Goal: Information Seeking & Learning: Learn about a topic

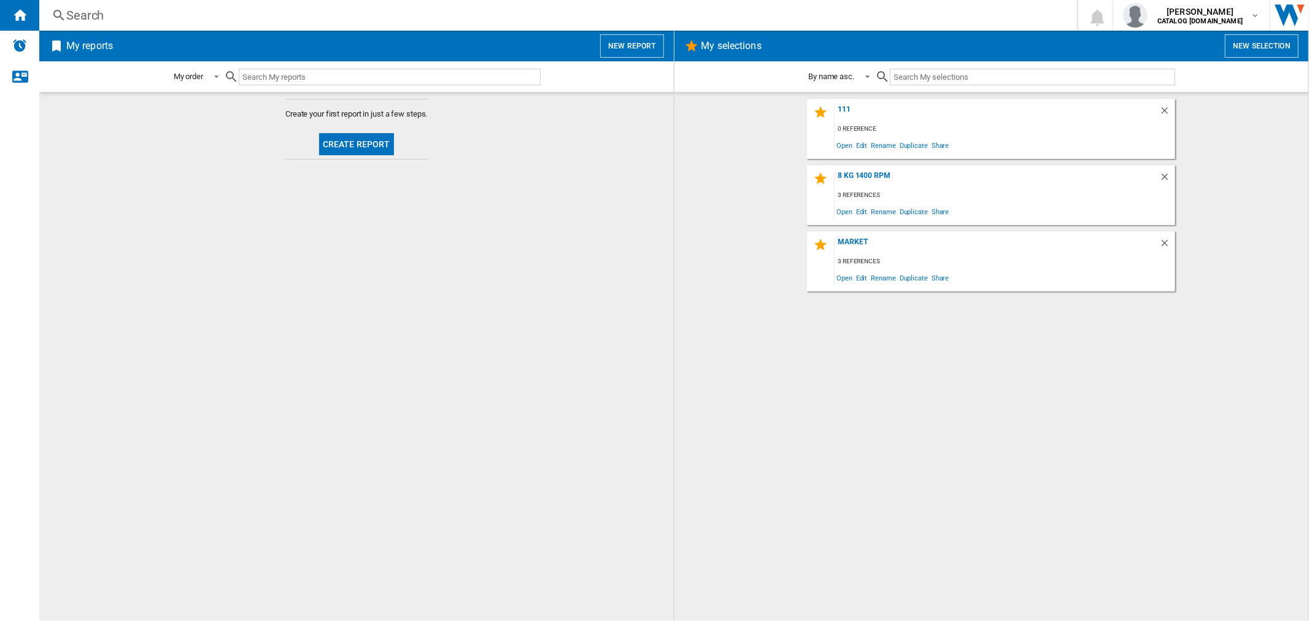
click at [66, 10] on div "Search" at bounding box center [555, 15] width 978 height 17
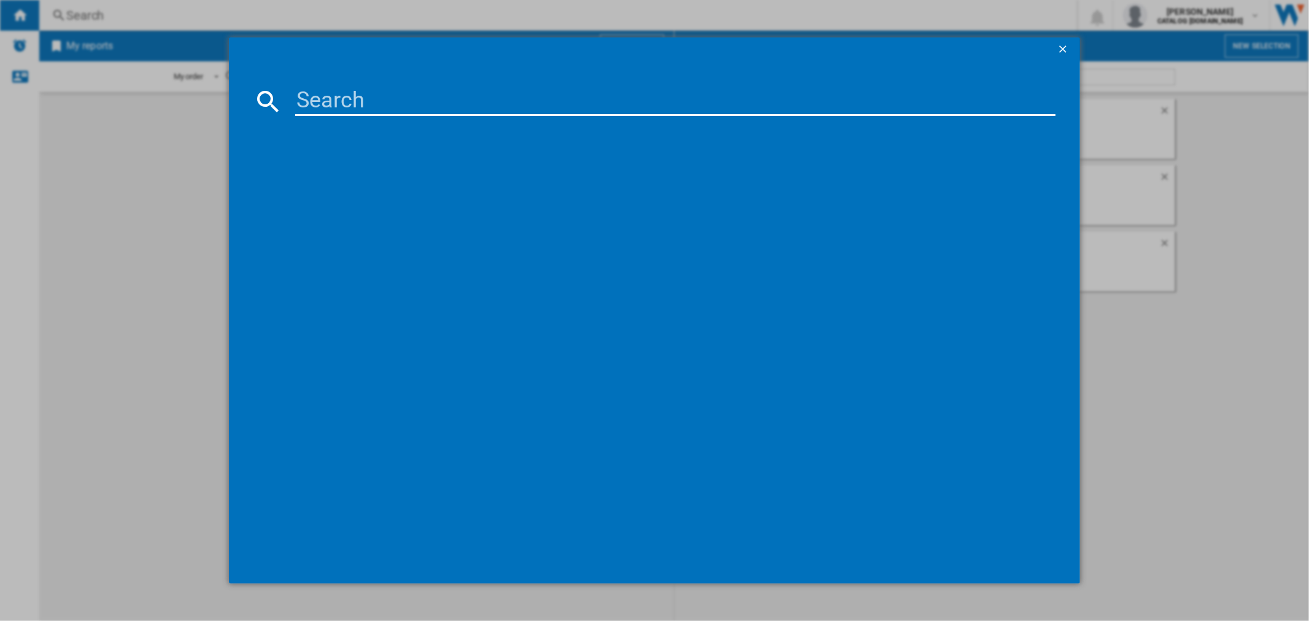
click at [667, 117] on md-dialog-content at bounding box center [654, 323] width 850 height 522
click at [671, 99] on input at bounding box center [674, 100] width 759 height 29
click at [548, 90] on input at bounding box center [674, 100] width 759 height 29
paste input "WGE03408GB"
type input "WGE03408GB"
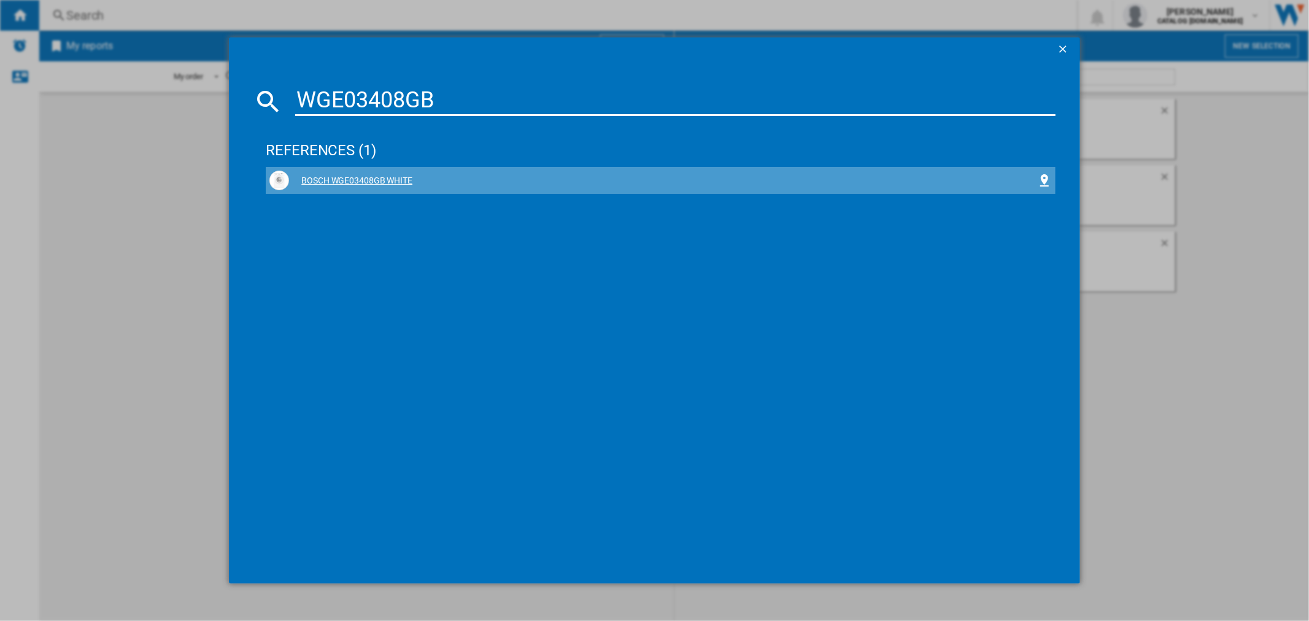
click at [293, 179] on div "BOSCH WGE03408GB WHITE" at bounding box center [662, 181] width 747 height 12
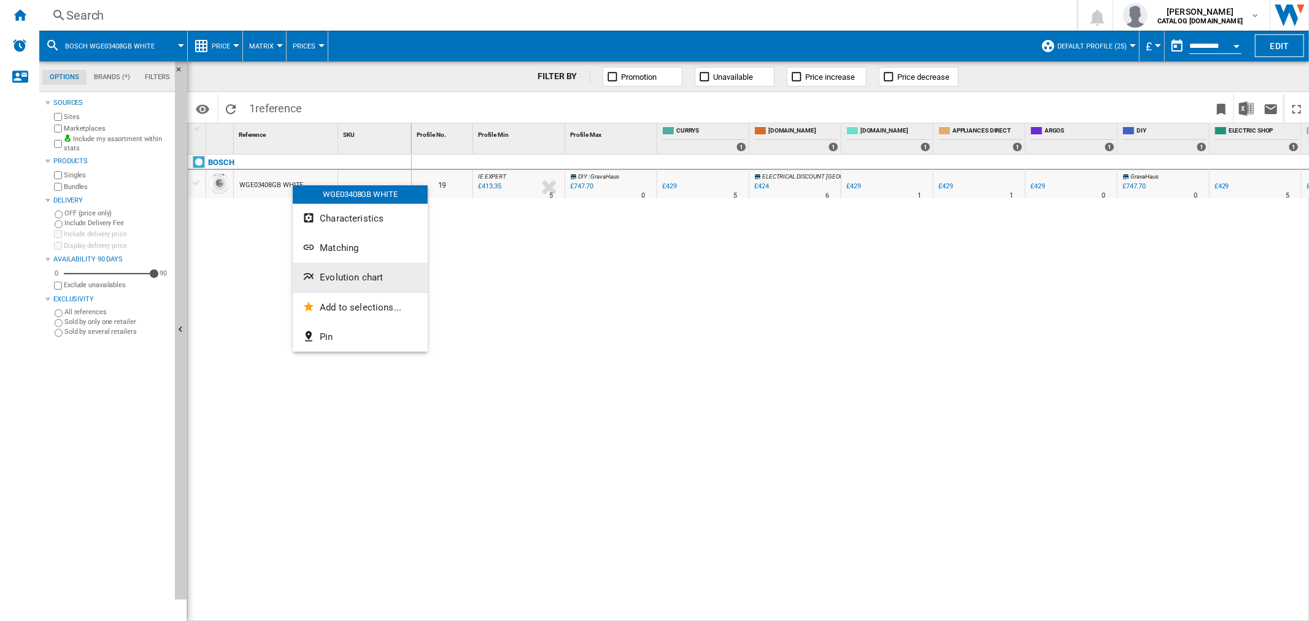
click at [340, 273] on span "Evolution chart" at bounding box center [351, 277] width 63 height 11
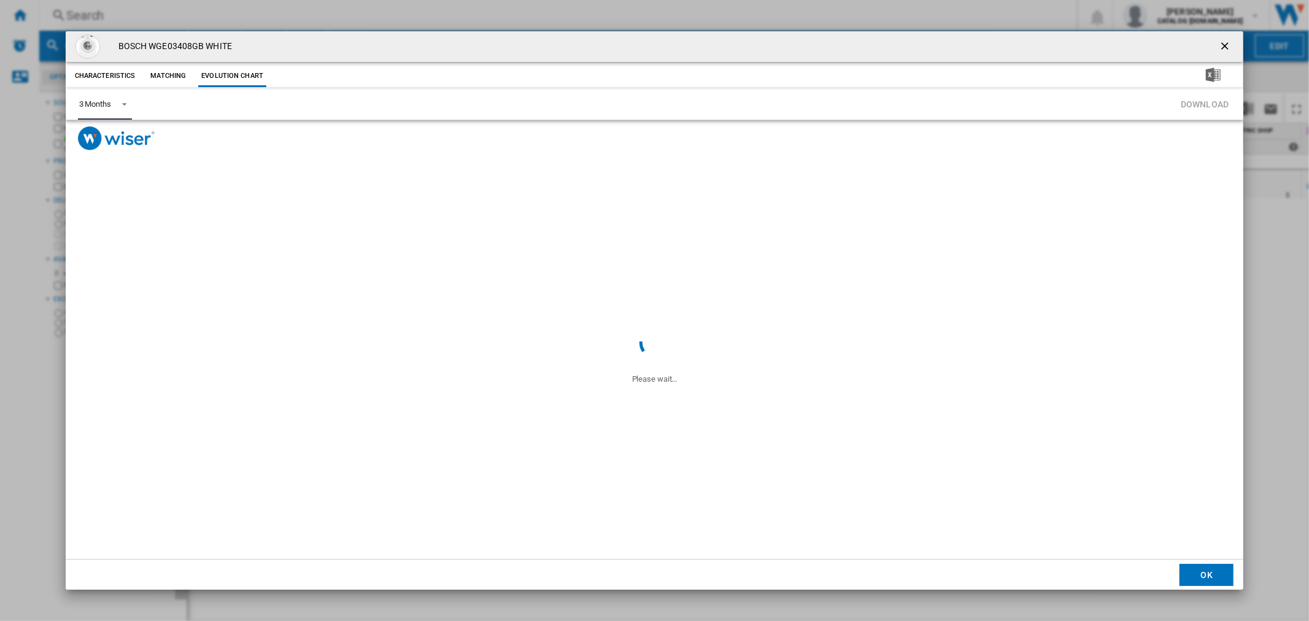
click at [109, 109] on span "3 Months" at bounding box center [95, 104] width 32 height 11
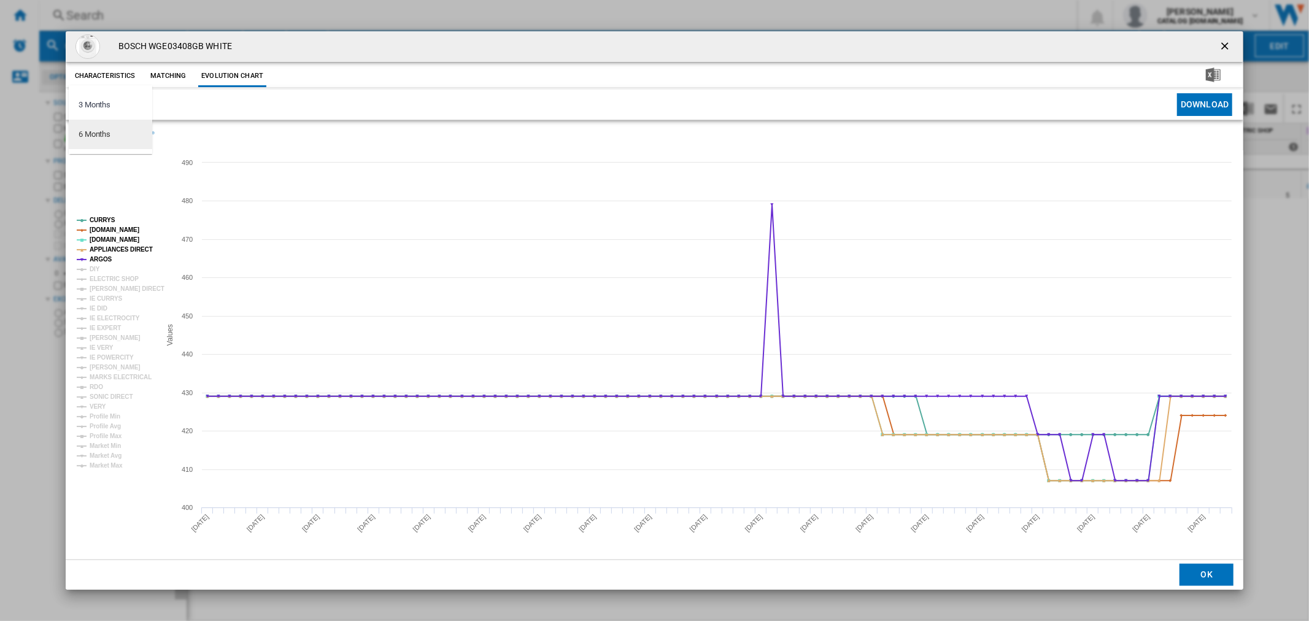
click at [129, 148] on md-option "6 Months" at bounding box center [110, 134] width 83 height 29
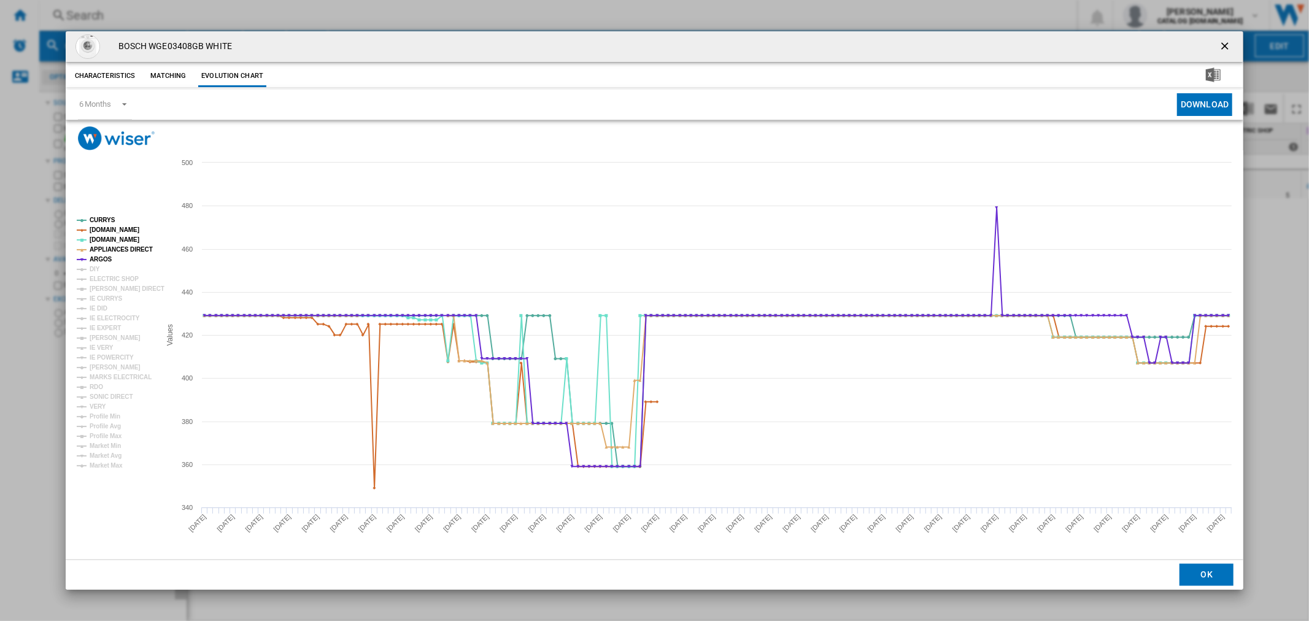
drag, startPoint x: 1228, startPoint y: 46, endPoint x: 1014, endPoint y: 72, distance: 215.1
click at [1047, 46] on ng-md-icon "getI18NText('BUTTONS.CLOSE_DIALOG')" at bounding box center [1225, 47] width 15 height 15
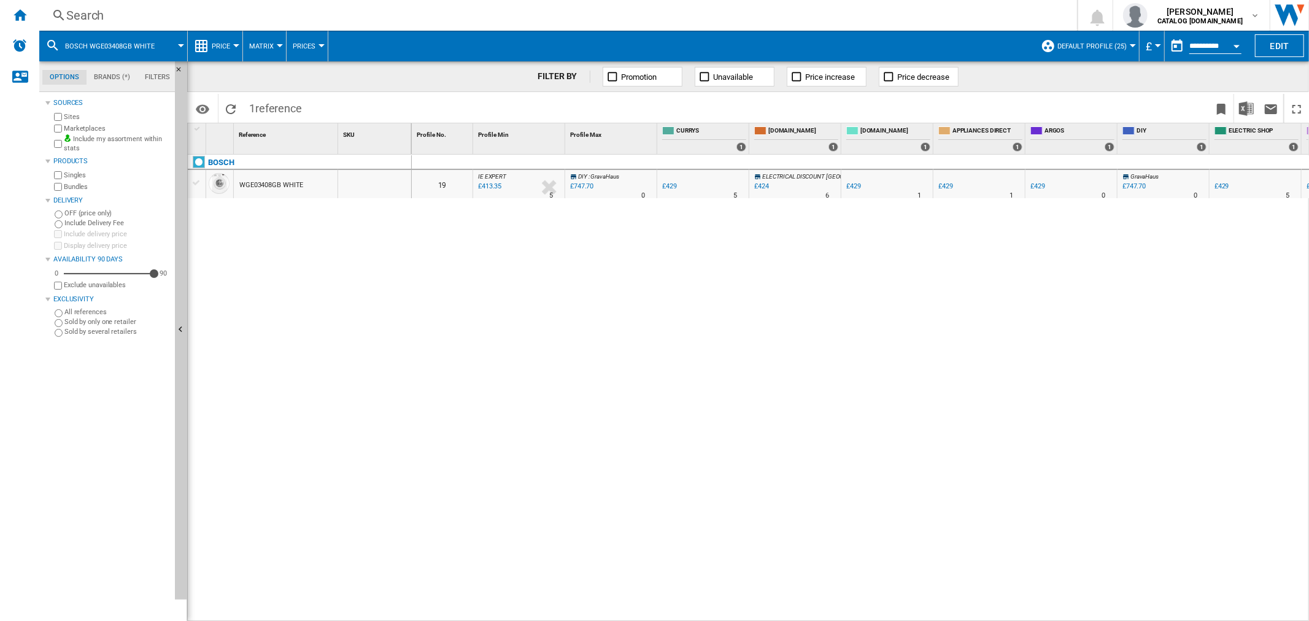
click at [96, 17] on div "Search" at bounding box center [555, 15] width 978 height 17
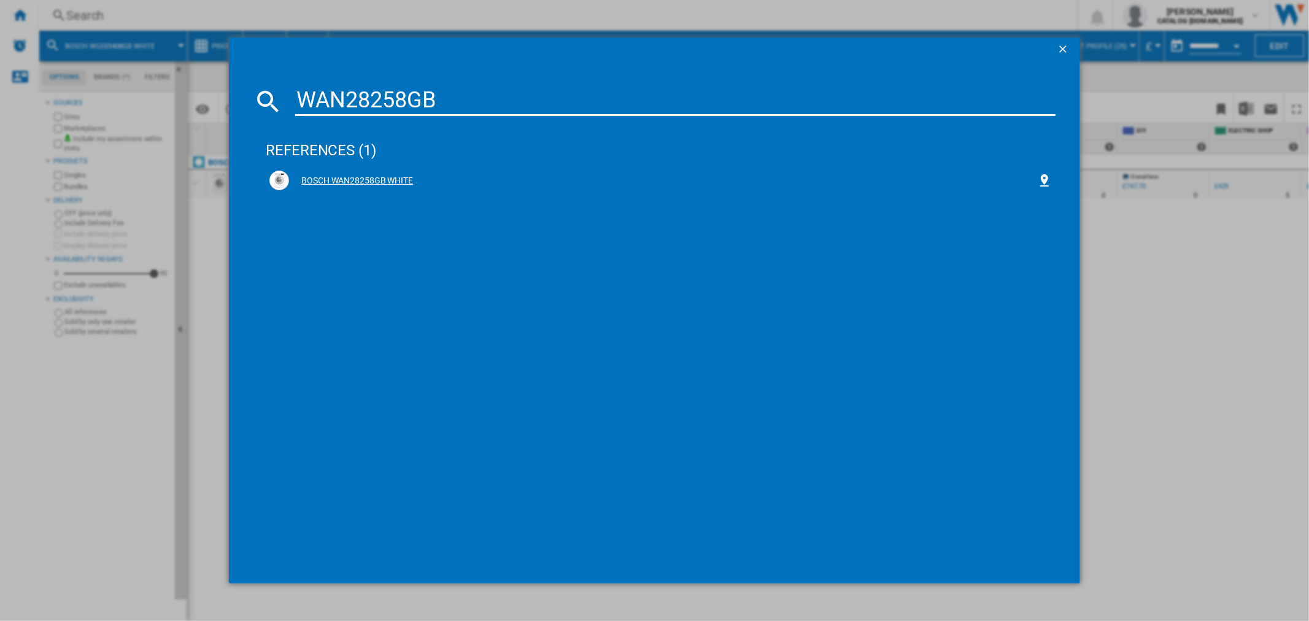
type input "WAN28258GB"
click at [314, 173] on div "BOSCH WAN28258GB WHITE" at bounding box center [660, 181] width 782 height 20
drag, startPoint x: 314, startPoint y: 173, endPoint x: 496, endPoint y: 133, distance: 185.9
click at [496, 133] on div "references (1)" at bounding box center [660, 144] width 789 height 45
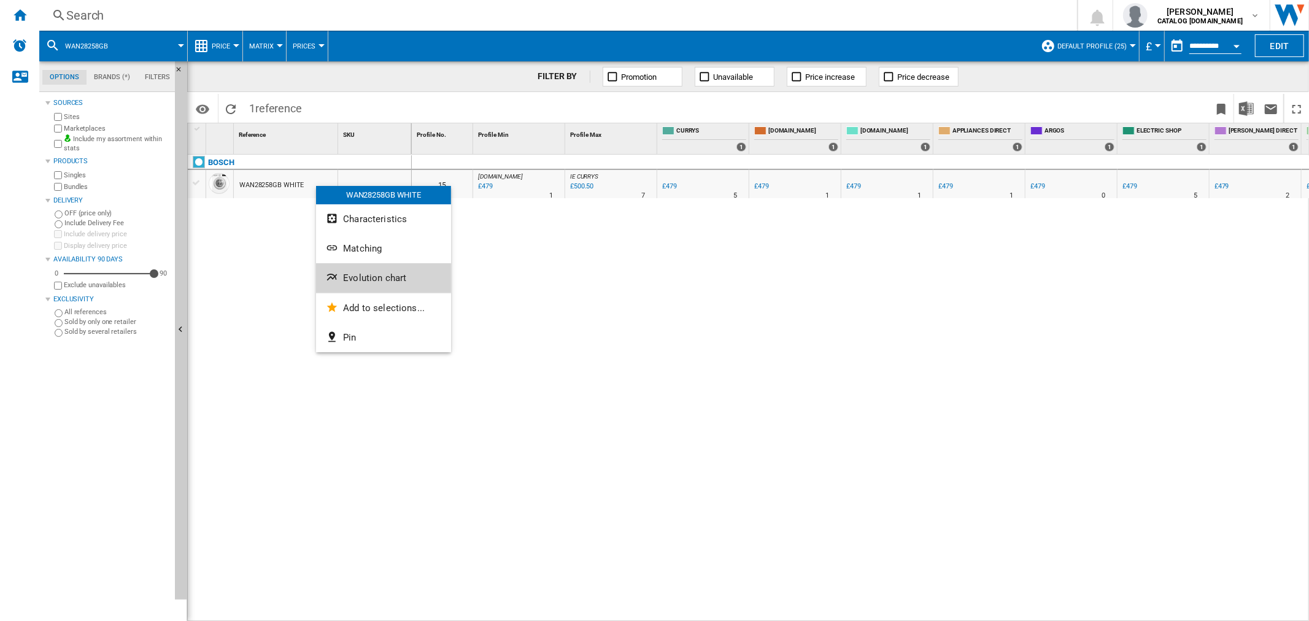
click at [359, 283] on button "Evolution chart" at bounding box center [383, 277] width 135 height 29
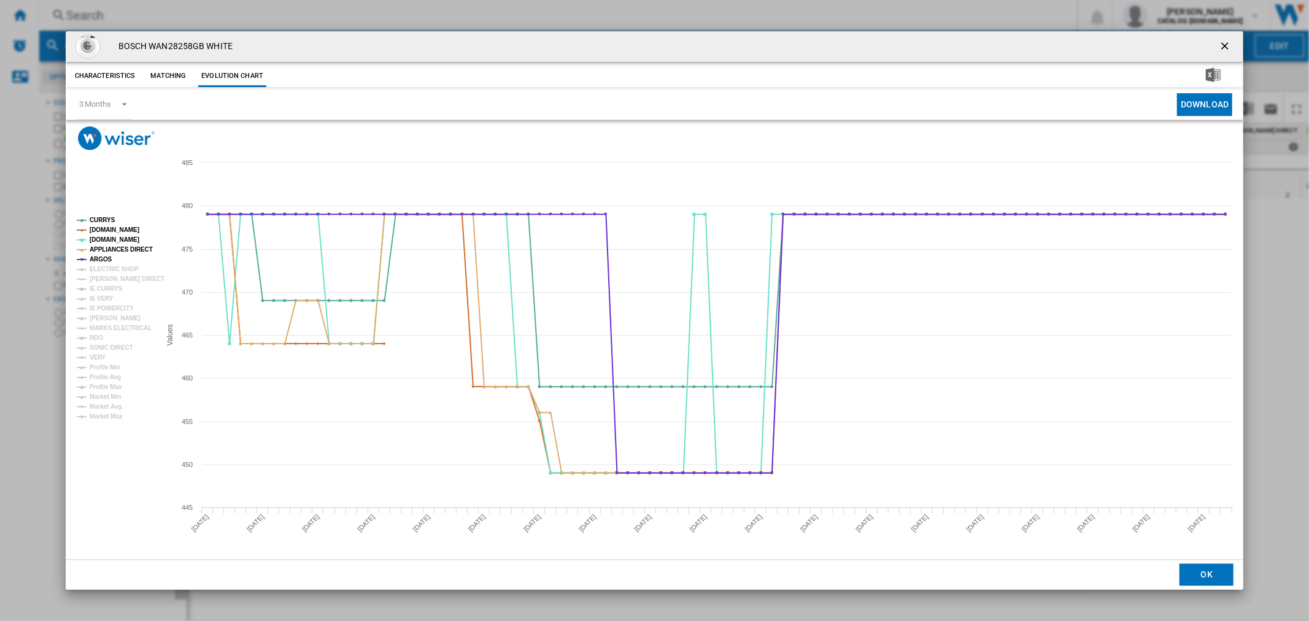
drag, startPoint x: 1220, startPoint y: 41, endPoint x: 677, endPoint y: 88, distance: 545.0
click at [1047, 41] on ng-md-icon "getI18NText('BUTTONS.CLOSE_DIALOG')" at bounding box center [1225, 47] width 15 height 15
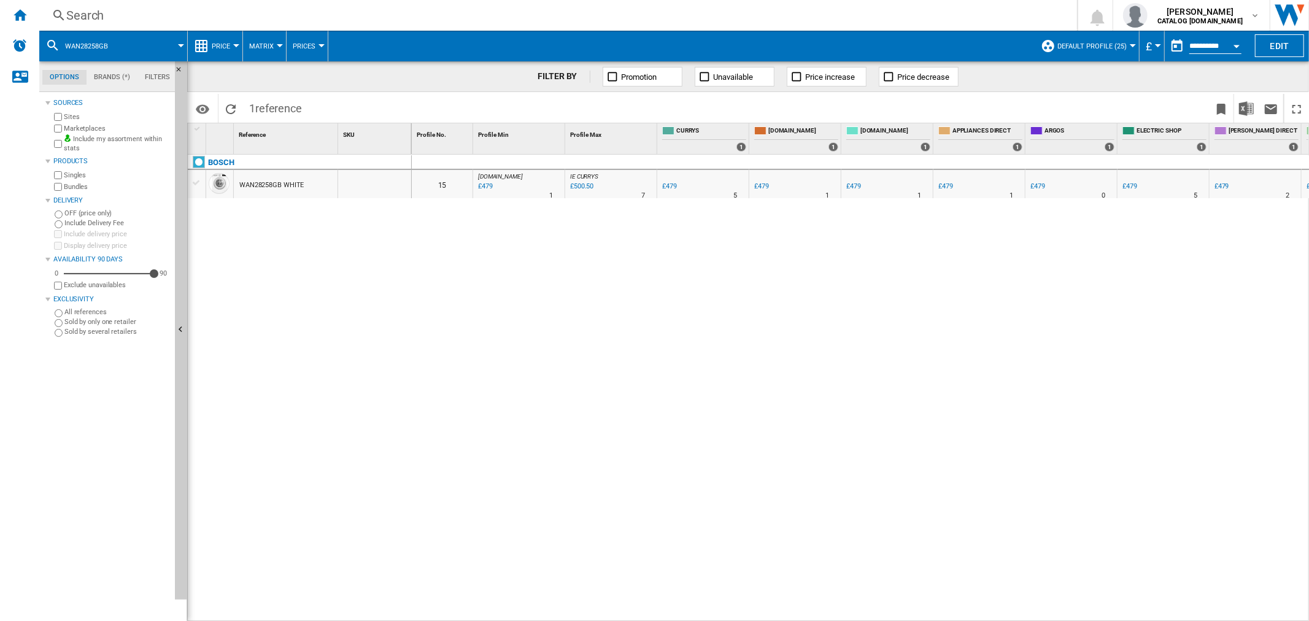
click at [112, 7] on div "Search" at bounding box center [555, 15] width 978 height 17
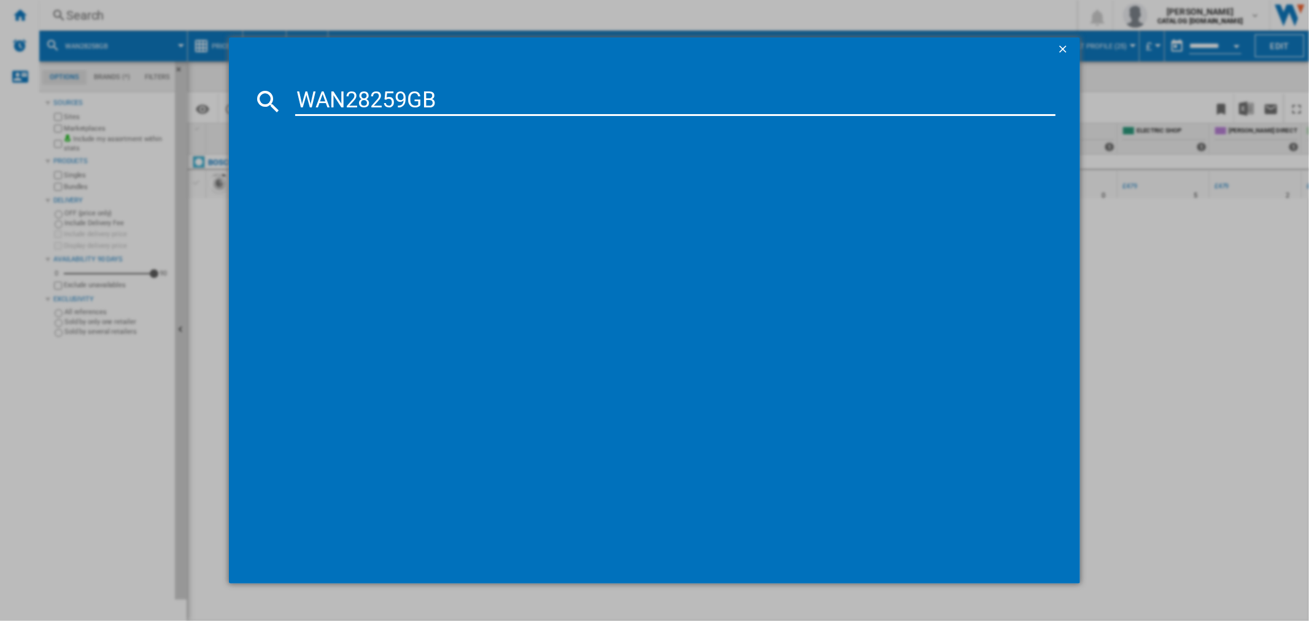
type input "WAN28259GB"
drag, startPoint x: 342, startPoint y: 174, endPoint x: 336, endPoint y: 195, distance: 22.3
click at [336, 195] on div "BOSCH WAN28259GB WHITE" at bounding box center [660, 194] width 789 height 54
click at [334, 183] on div "BOSCH WAN28259GB WHITE" at bounding box center [662, 181] width 747 height 12
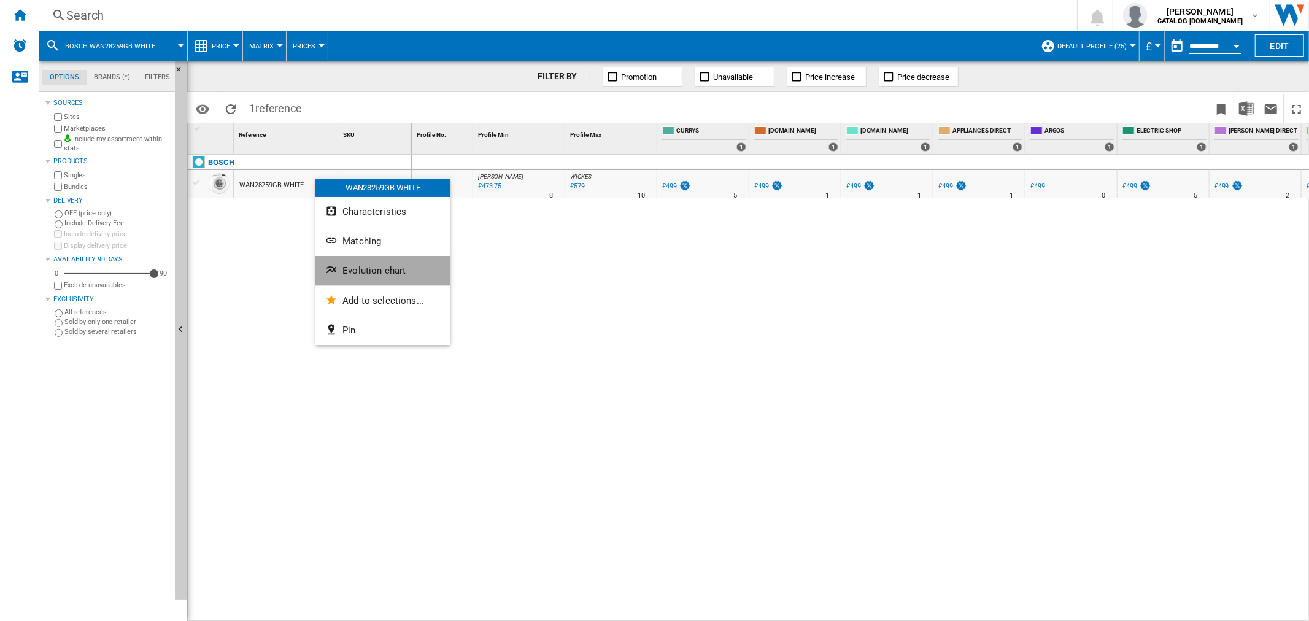
click at [340, 268] on button "Evolution chart" at bounding box center [382, 270] width 135 height 29
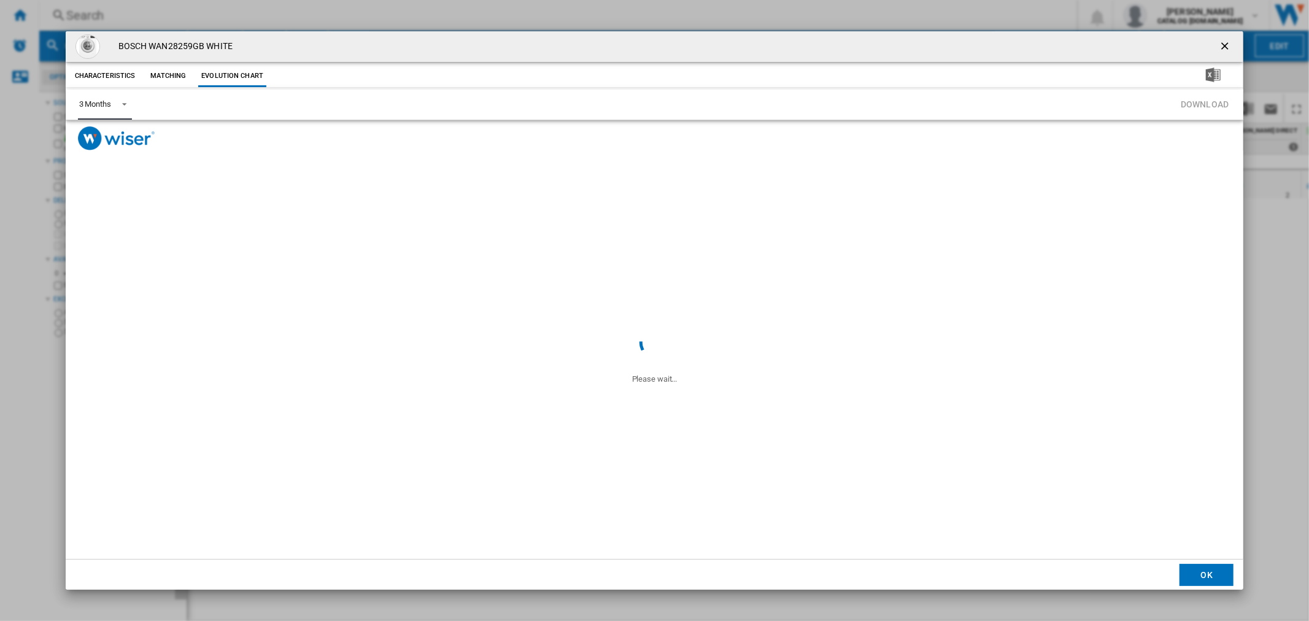
click at [125, 103] on span "Product popup" at bounding box center [120, 103] width 15 height 11
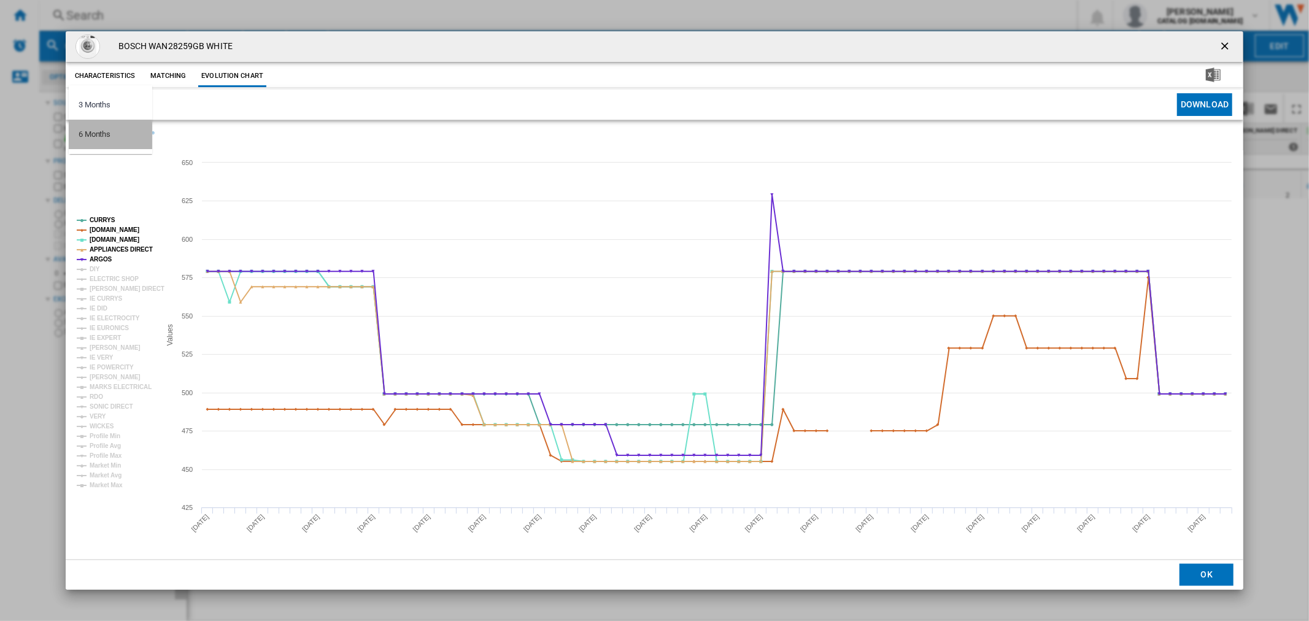
click at [123, 136] on md-option "6 Months" at bounding box center [110, 134] width 83 height 29
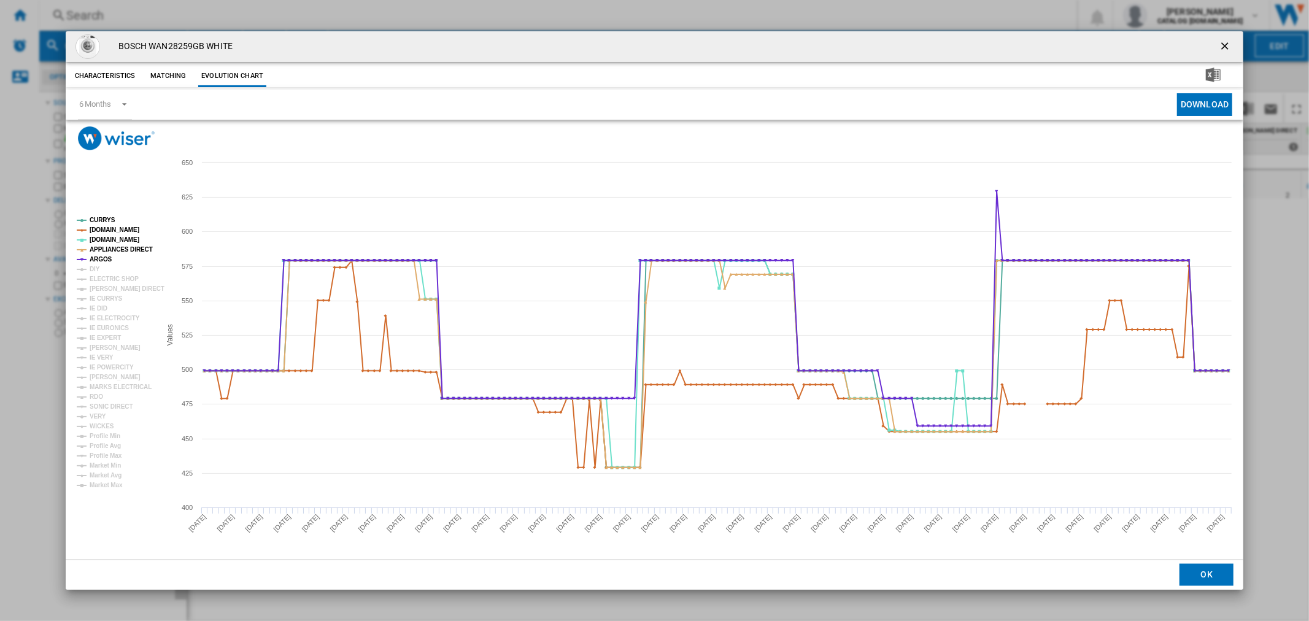
drag, startPoint x: 1229, startPoint y: 50, endPoint x: 1082, endPoint y: 48, distance: 147.3
click at [1047, 50] on ng-md-icon "getI18NText('BUTTONS.CLOSE_DIALOG')" at bounding box center [1225, 47] width 15 height 15
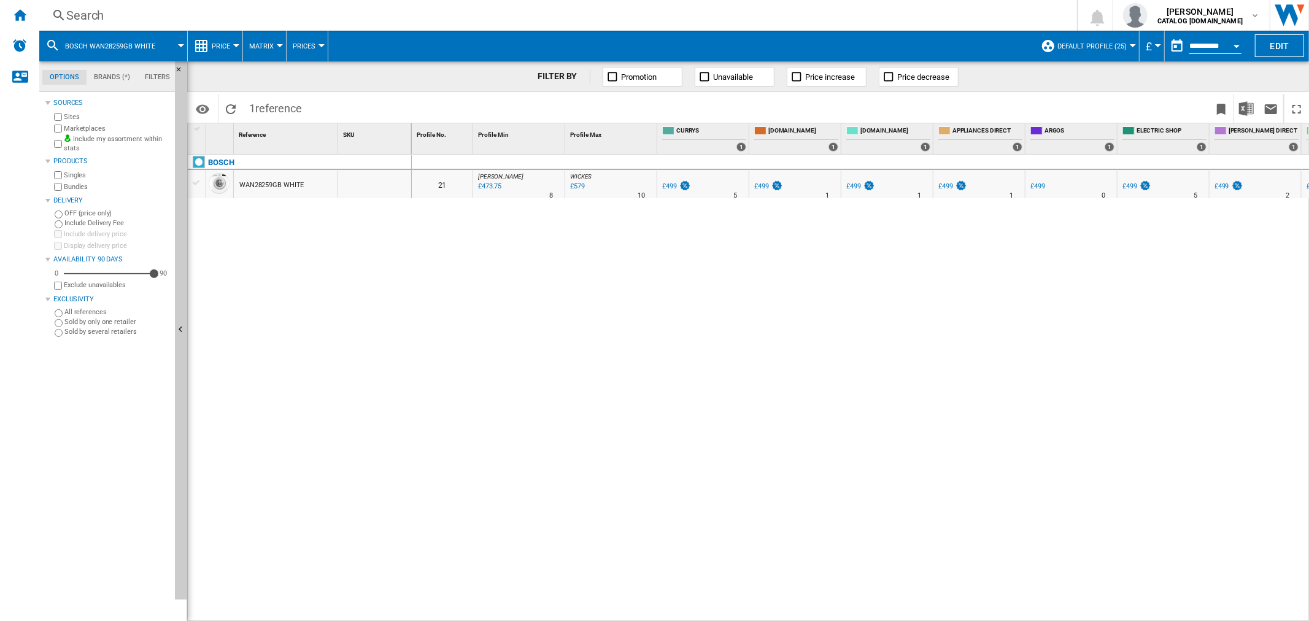
click at [126, 23] on div "Search" at bounding box center [555, 15] width 978 height 17
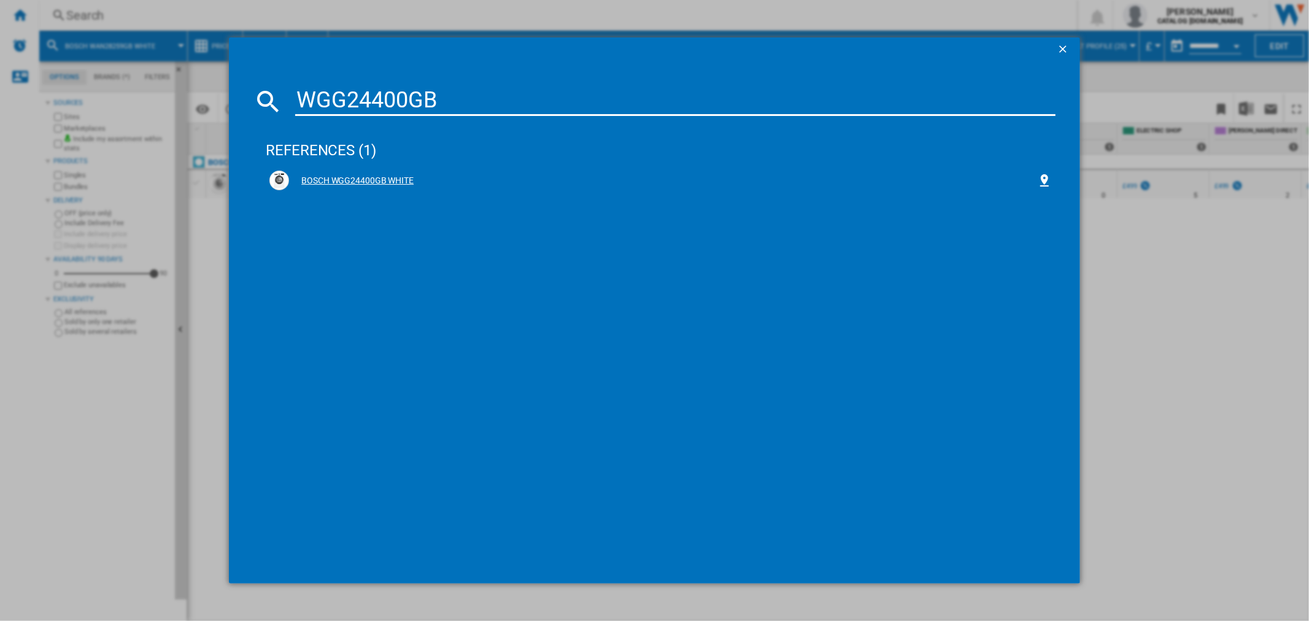
type input "WGG24400GB"
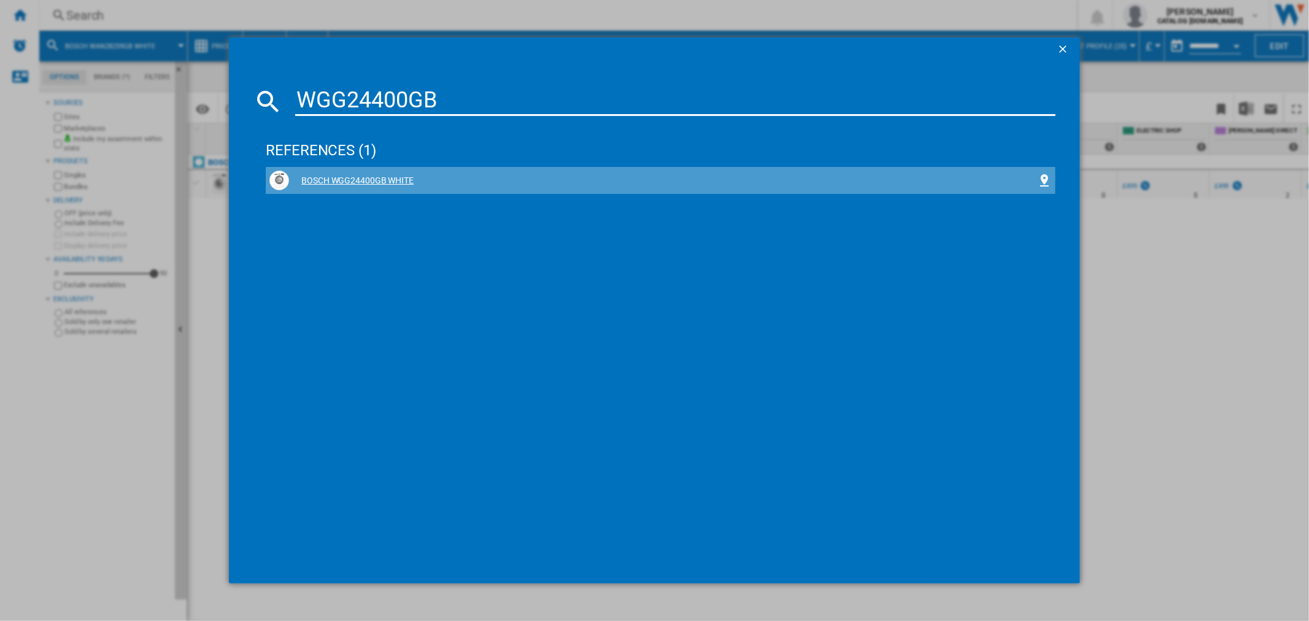
click at [372, 175] on div "BOSCH WGG24400GB WHITE" at bounding box center [662, 181] width 747 height 12
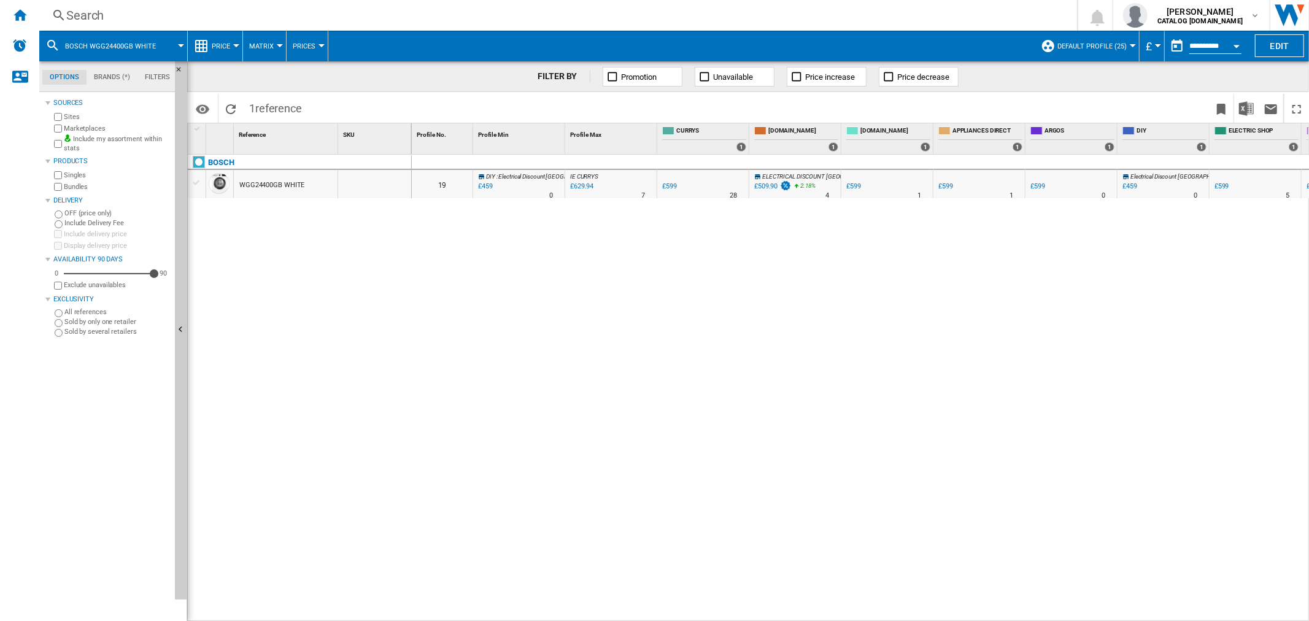
click at [277, 185] on div "WGG24400GB WHITE" at bounding box center [271, 185] width 65 height 28
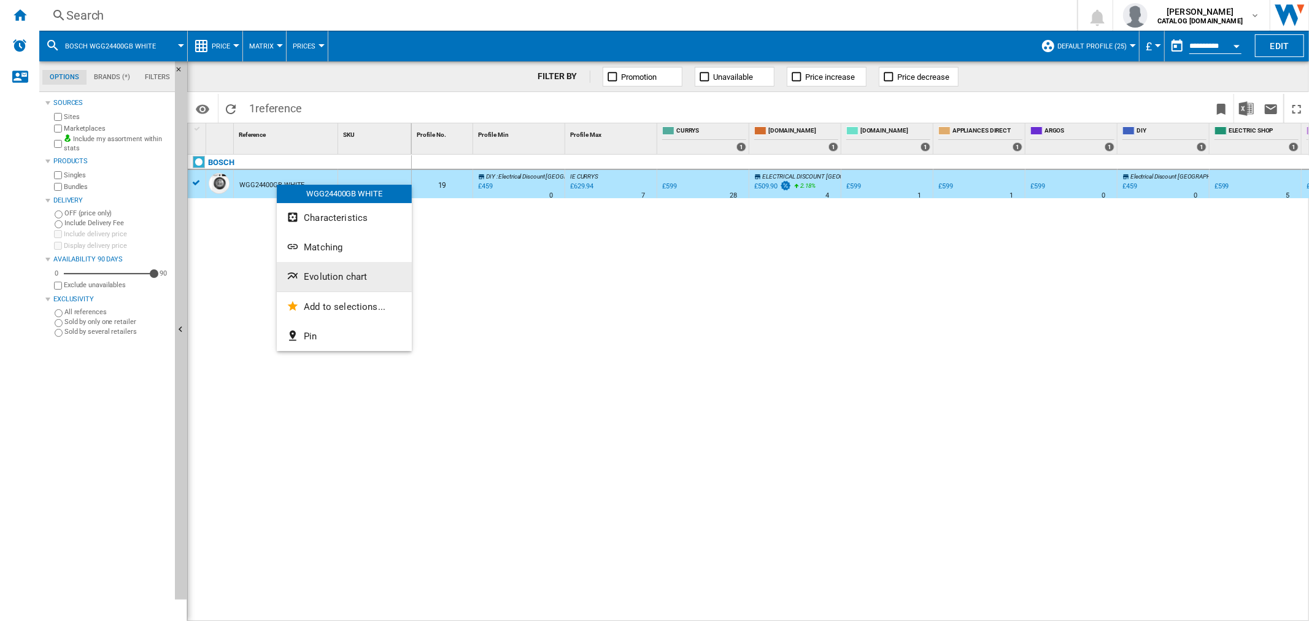
click at [323, 270] on button "Evolution chart" at bounding box center [344, 276] width 135 height 29
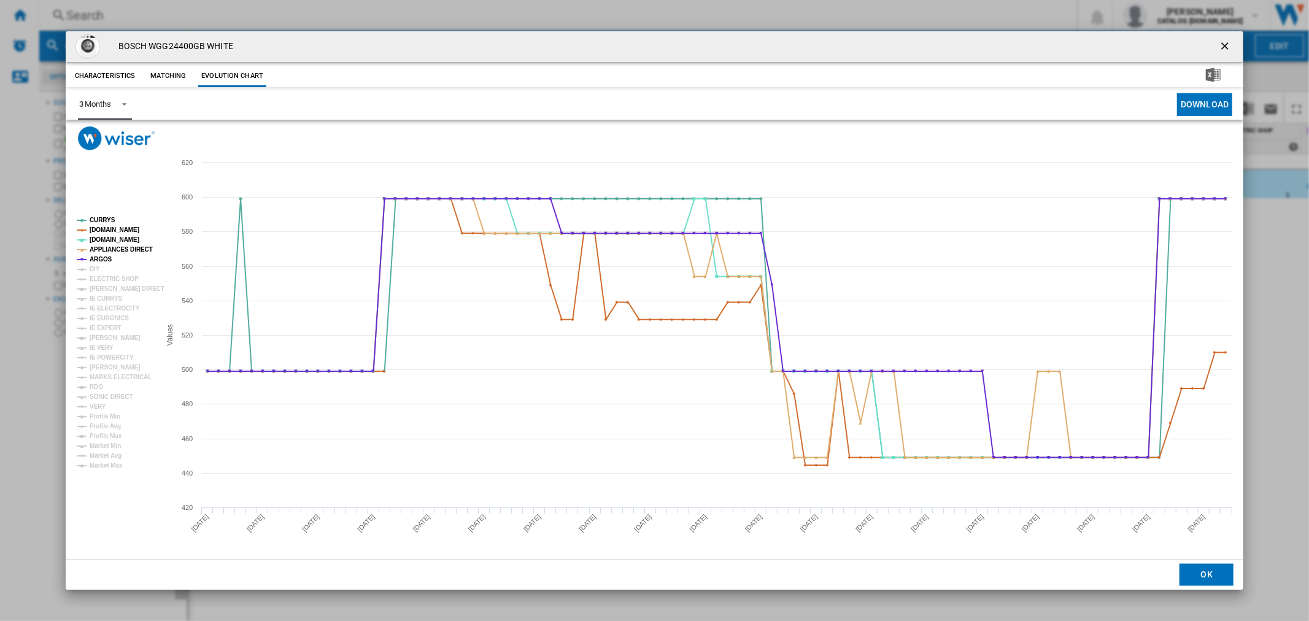
click at [125, 99] on span "Product popup" at bounding box center [120, 103] width 15 height 11
click at [128, 121] on md-option "6 Months" at bounding box center [110, 134] width 83 height 29
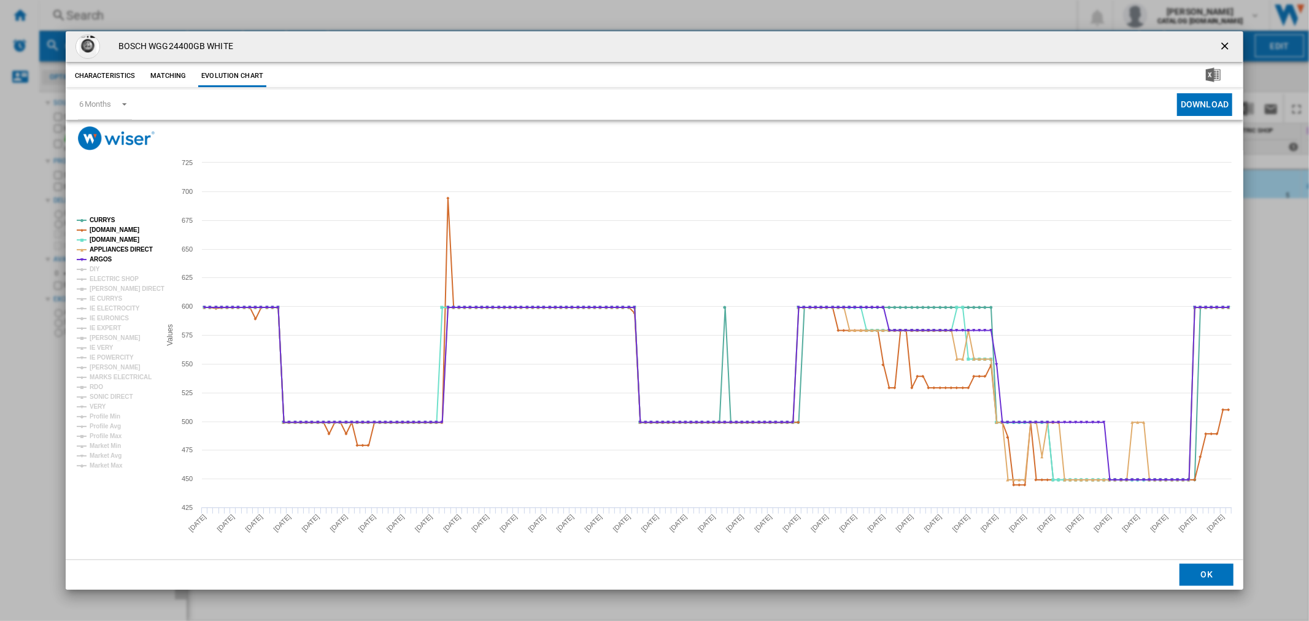
click at [1047, 57] on button "Product popup" at bounding box center [1225, 46] width 25 height 25
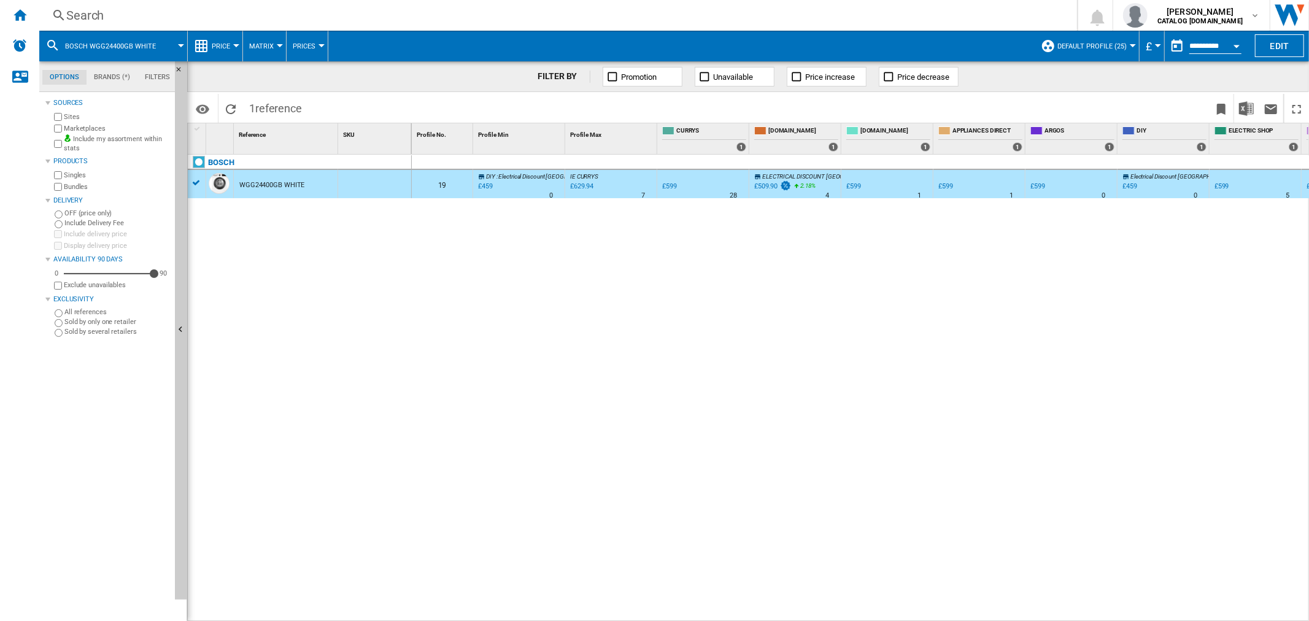
click at [91, 15] on div "Search" at bounding box center [555, 15] width 978 height 17
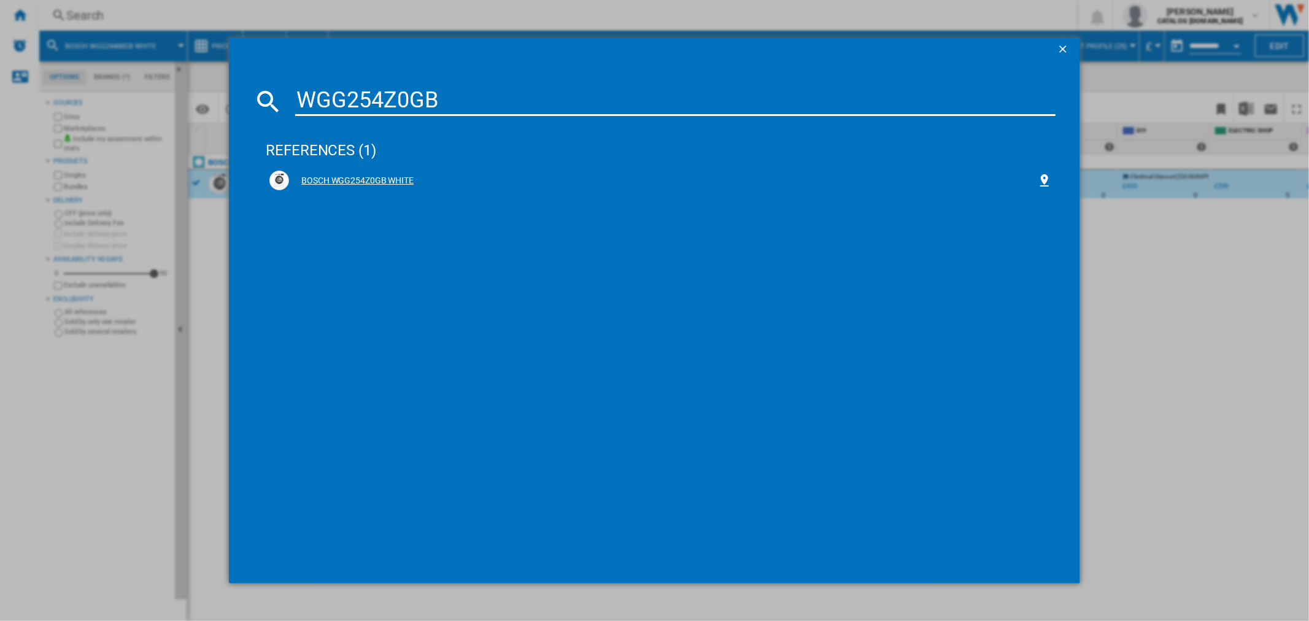
type input "WGG254Z0GB"
click at [356, 184] on div "BOSCH WGG254Z0GB WHITE" at bounding box center [662, 181] width 747 height 12
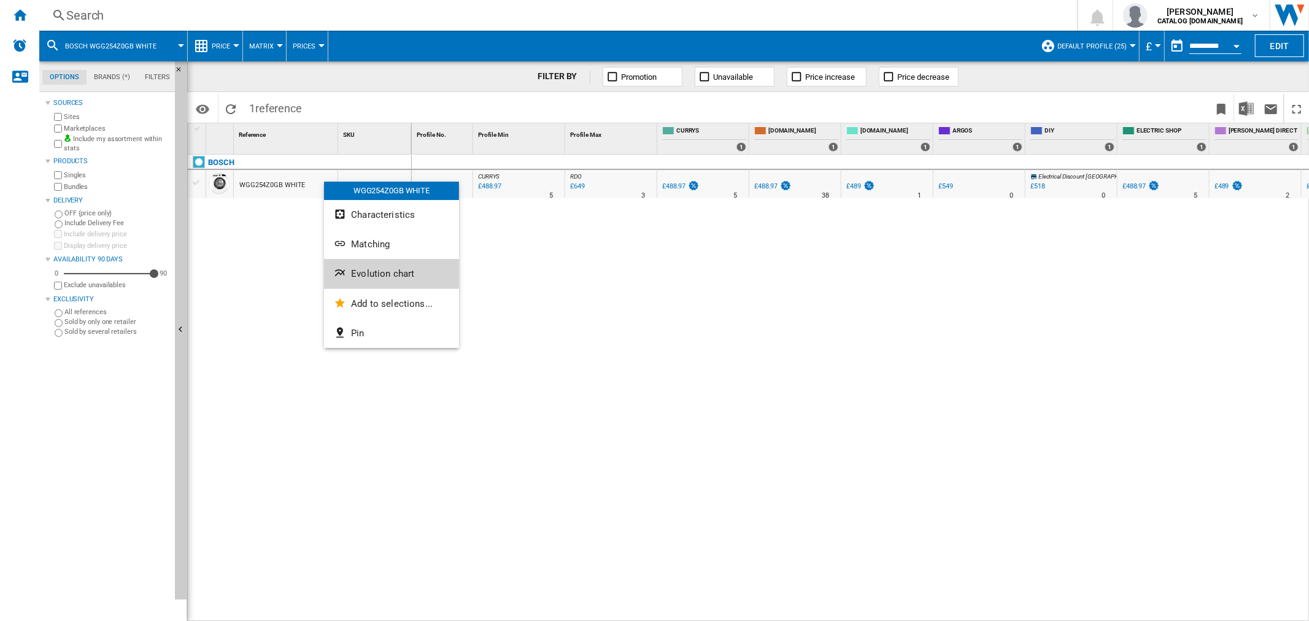
click at [351, 271] on span "Evolution chart" at bounding box center [382, 273] width 63 height 11
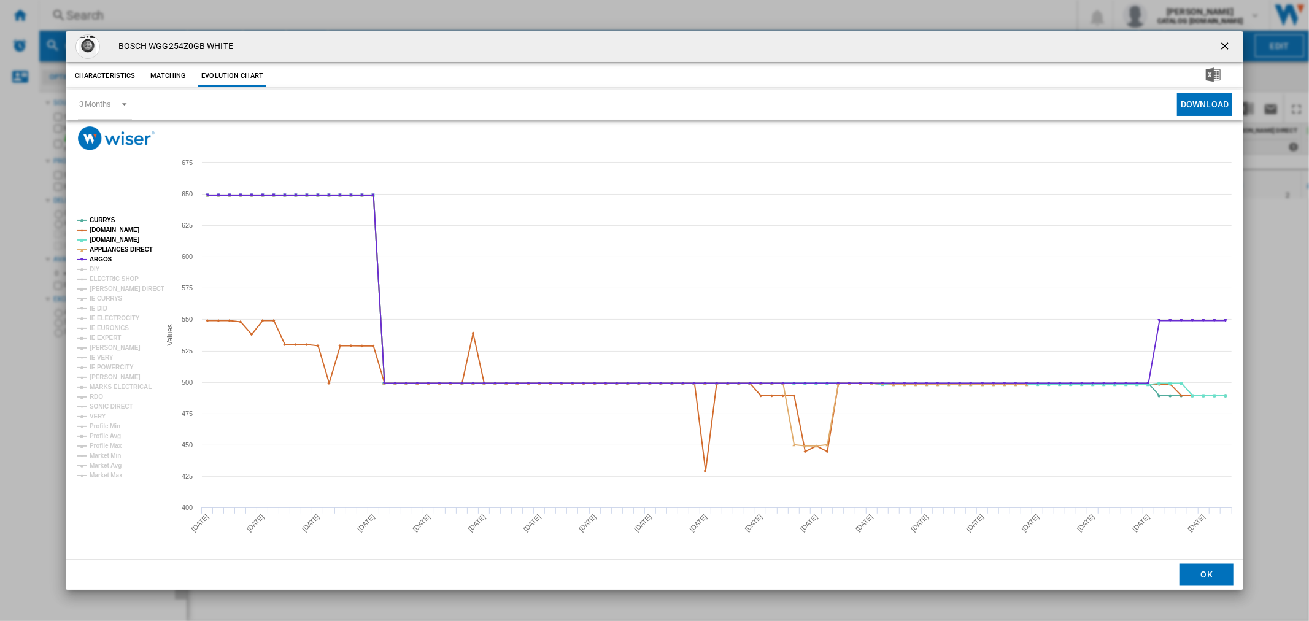
drag, startPoint x: 1234, startPoint y: 40, endPoint x: 904, endPoint y: 39, distance: 330.1
click at [1047, 40] on button "Product popup" at bounding box center [1225, 46] width 25 height 25
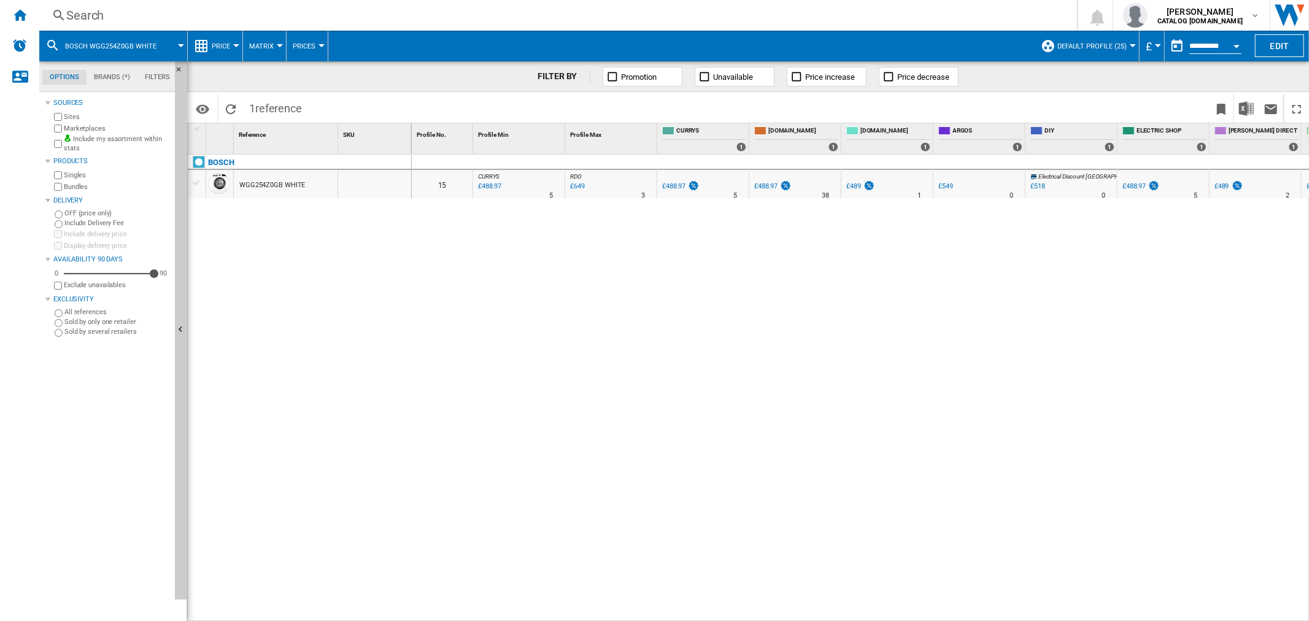
click at [113, 25] on div "Search Search 0 [PERSON_NAME] CATALOG [DOMAIN_NAME] CATALOG [DOMAIN_NAME] My se…" at bounding box center [673, 15] width 1269 height 31
click at [48, 5] on div "Search Search 0 [PERSON_NAME] CATALOG [DOMAIN_NAME] CATALOG [DOMAIN_NAME] My se…" at bounding box center [673, 15] width 1269 height 31
click at [67, 12] on div "Search" at bounding box center [555, 15] width 978 height 17
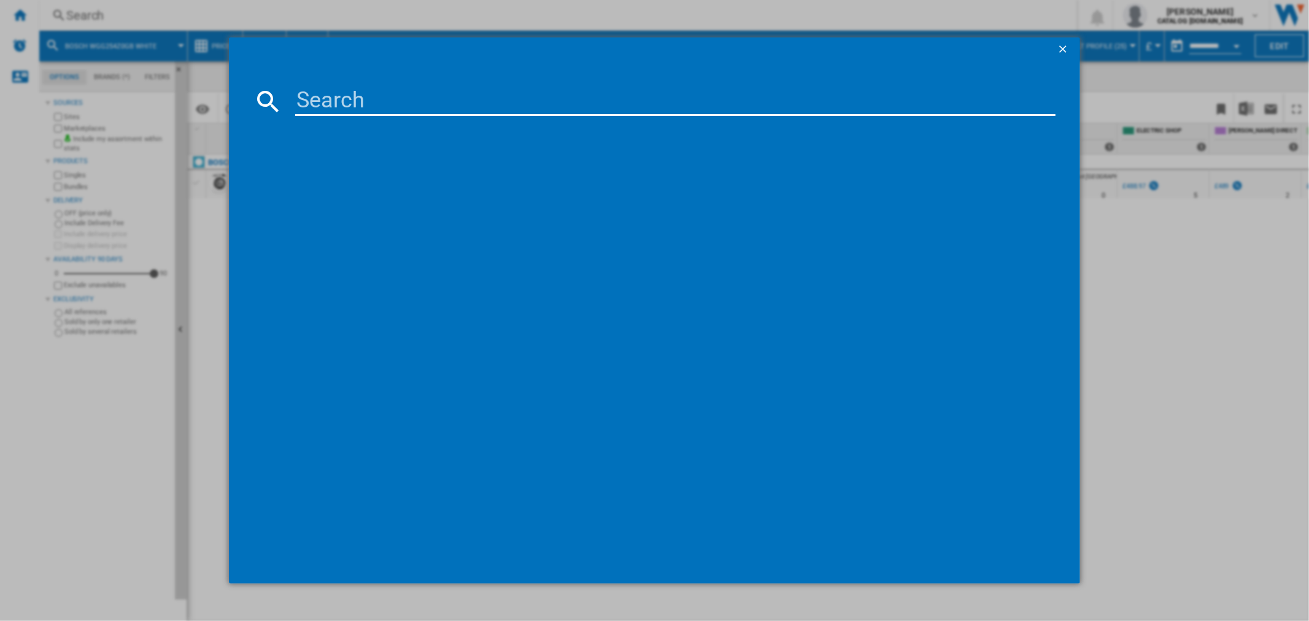
click at [391, 120] on md-dialog-content at bounding box center [654, 323] width 850 height 522
click at [379, 99] on input at bounding box center [674, 100] width 759 height 29
paste input "WGG244ZCGB"
type input "WGG244ZCGB"
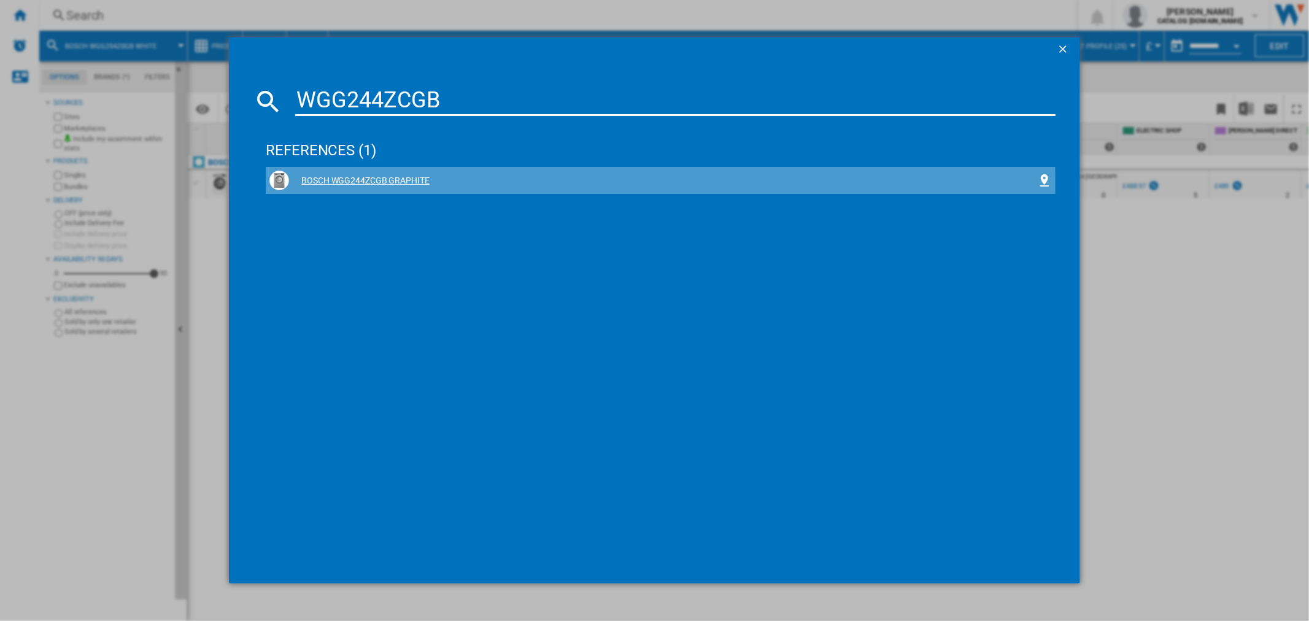
click at [344, 184] on div "BOSCH WGG244ZCGB GRAPHITE" at bounding box center [662, 181] width 747 height 12
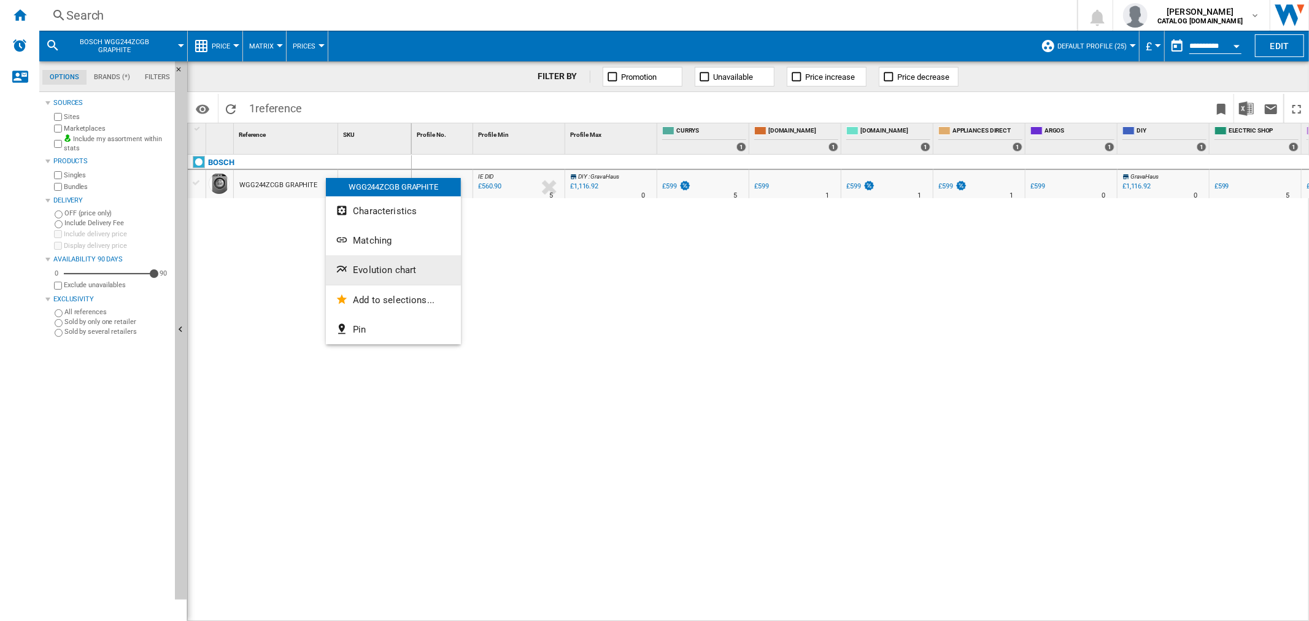
click at [372, 272] on span "Evolution chart" at bounding box center [384, 269] width 63 height 11
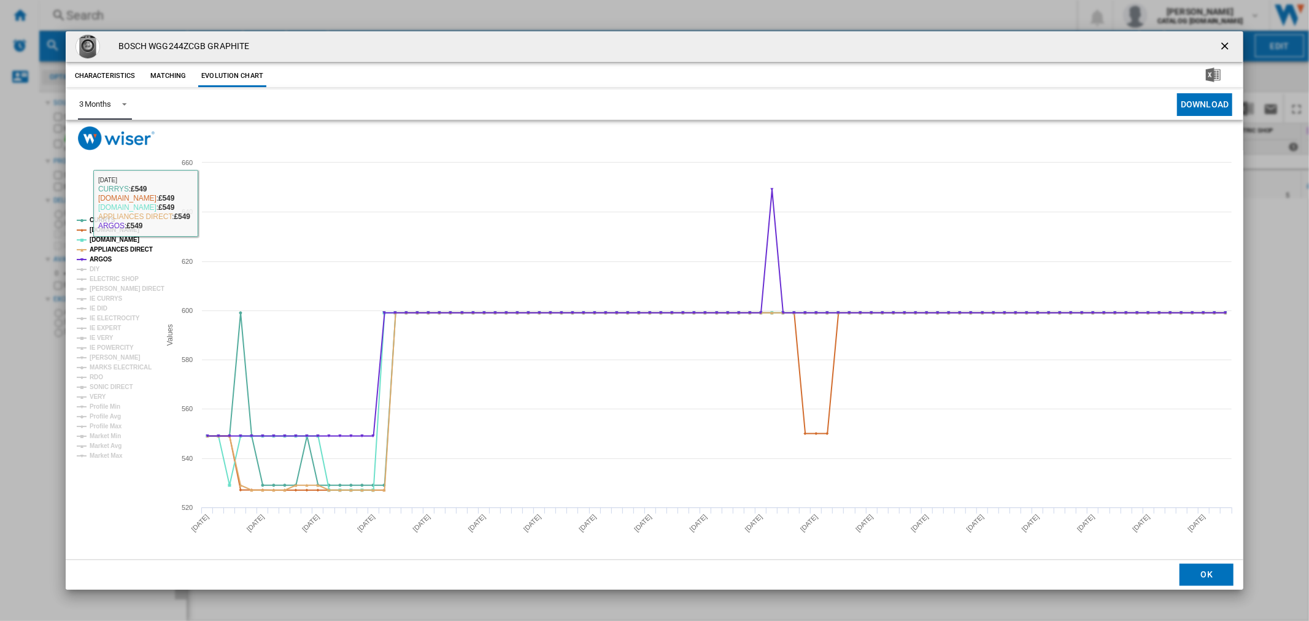
click at [99, 109] on span "3 Months" at bounding box center [95, 104] width 32 height 11
click at [119, 152] on md-content "3 Months 6 Months" at bounding box center [110, 119] width 83 height 69
click at [119, 136] on md-option "6 Months" at bounding box center [110, 134] width 83 height 29
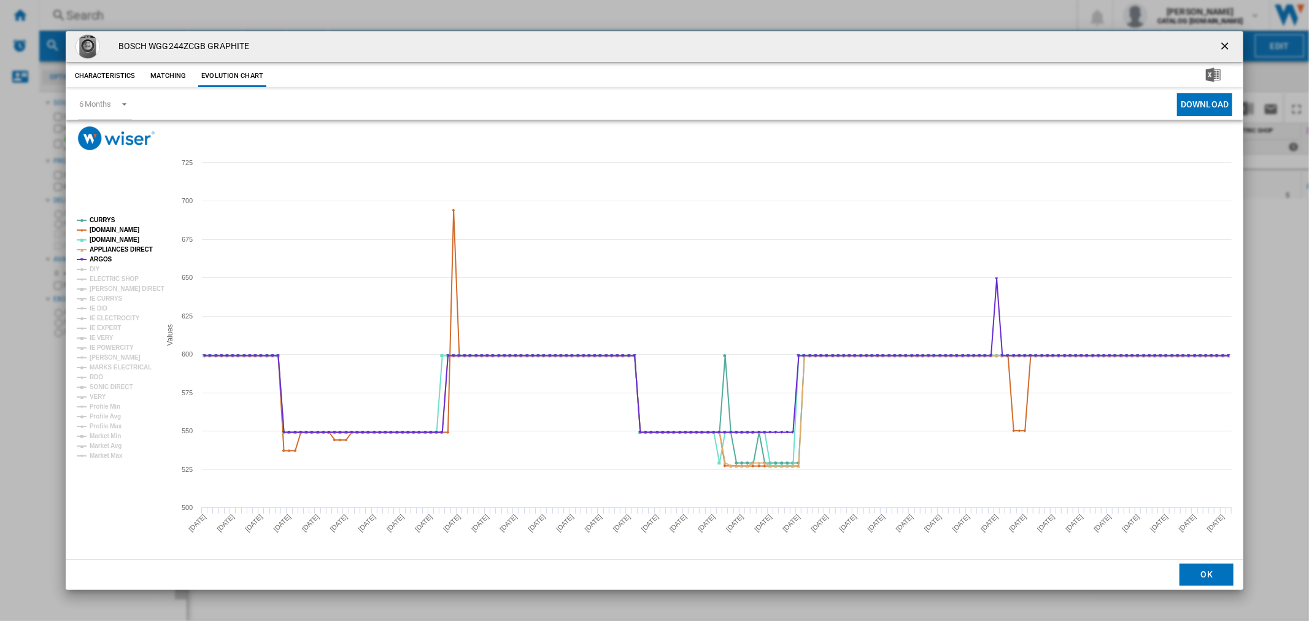
click at [1047, 46] on ng-md-icon "getI18NText('BUTTONS.CLOSE_DIALOG')" at bounding box center [1225, 47] width 15 height 15
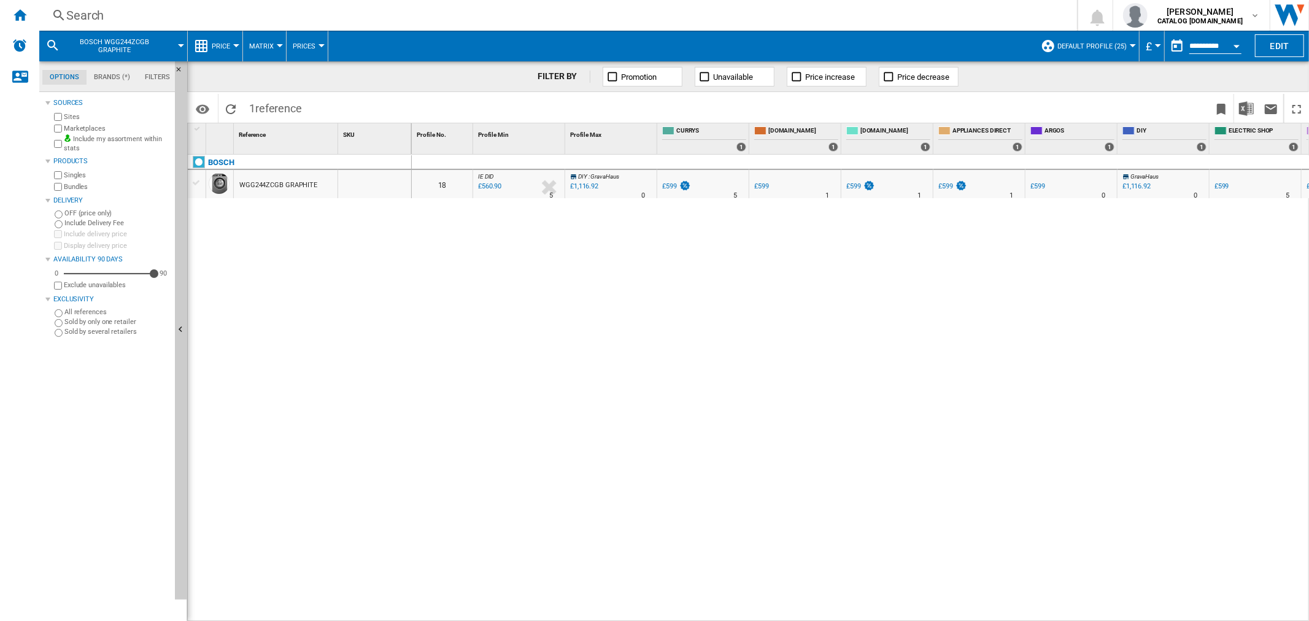
click at [66, 4] on div "Search Search 0 [PERSON_NAME] CATALOG [DOMAIN_NAME] CATALOG [DOMAIN_NAME] My se…" at bounding box center [673, 15] width 1269 height 31
click at [94, 23] on div "Search" at bounding box center [555, 15] width 978 height 17
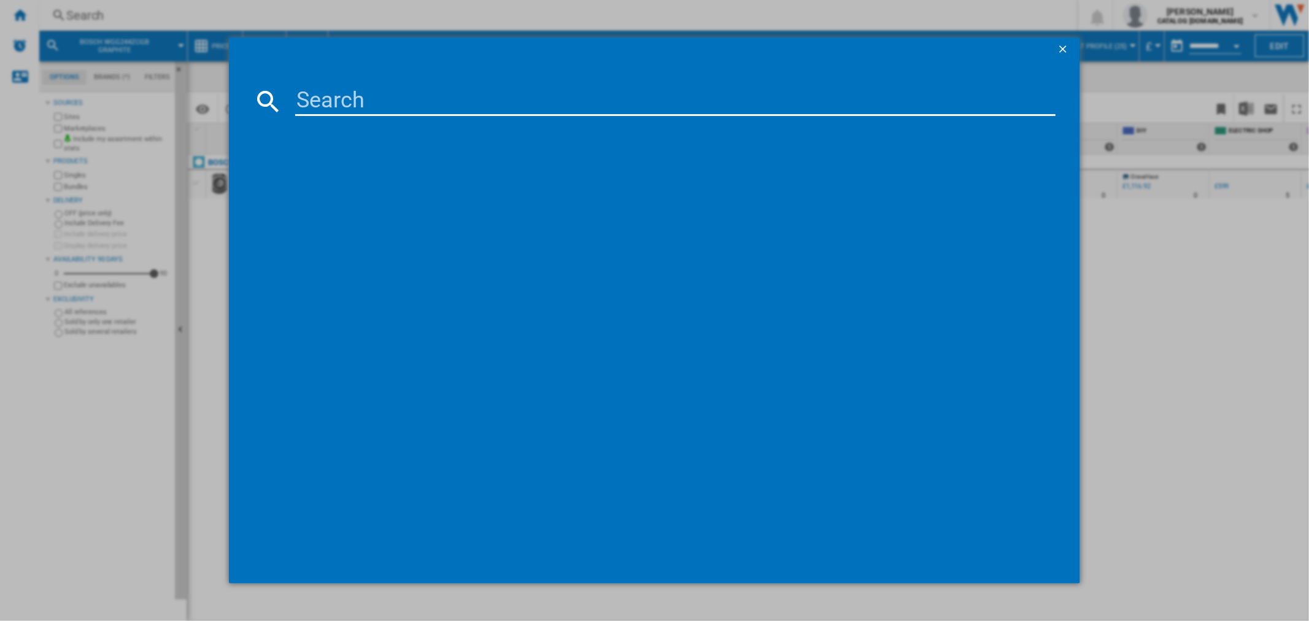
click at [426, 115] on md-dialog-content at bounding box center [654, 323] width 850 height 522
click at [348, 106] on input at bounding box center [674, 100] width 759 height 29
paste input "WGG254ZSGB"
type input "WGG254ZSGB"
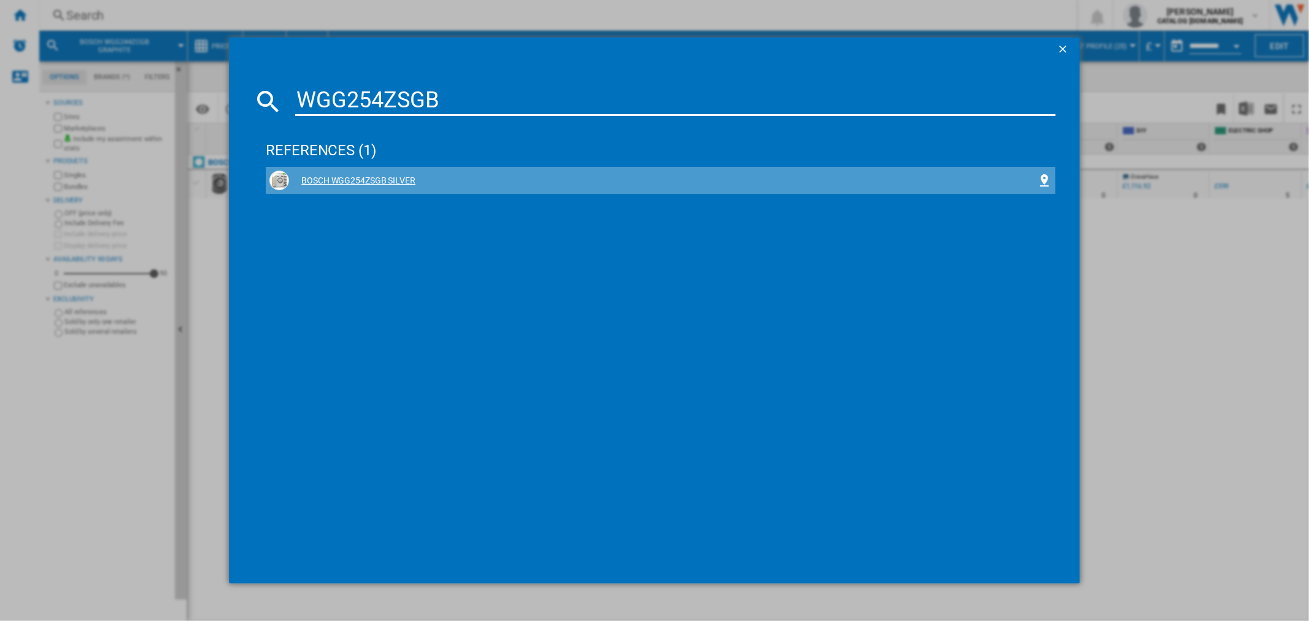
click at [344, 186] on div "BOSCH WGG254ZSGB SILVER" at bounding box center [660, 181] width 782 height 20
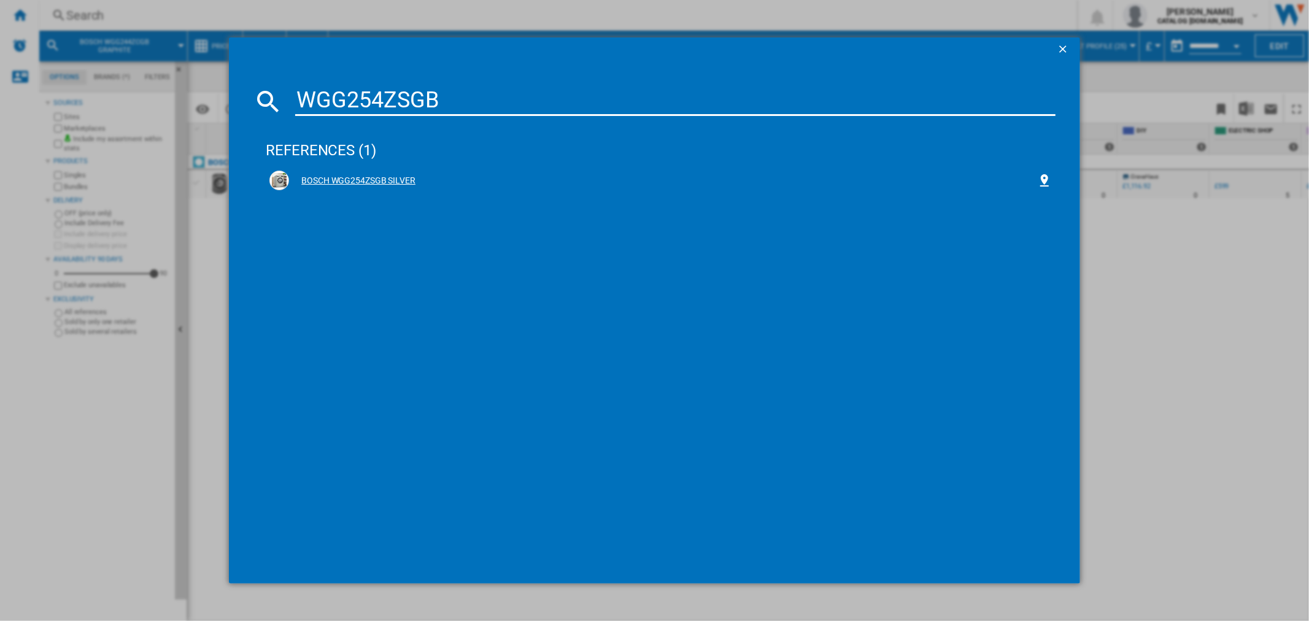
drag, startPoint x: 344, startPoint y: 186, endPoint x: 417, endPoint y: 168, distance: 75.9
click at [417, 168] on div "BOSCH WGG254ZSGB SILVER" at bounding box center [660, 180] width 789 height 27
click at [396, 175] on div "BOSCH WGG254ZSGB SILVER" at bounding box center [662, 181] width 747 height 12
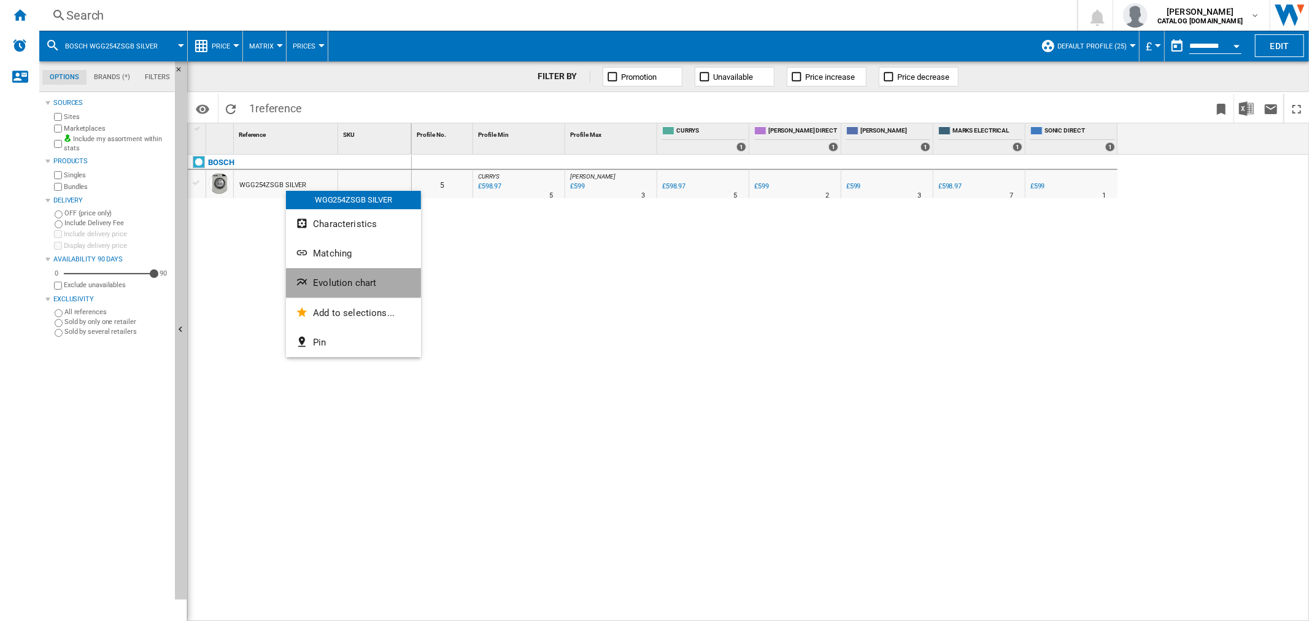
click at [319, 272] on button "Evolution chart" at bounding box center [353, 282] width 135 height 29
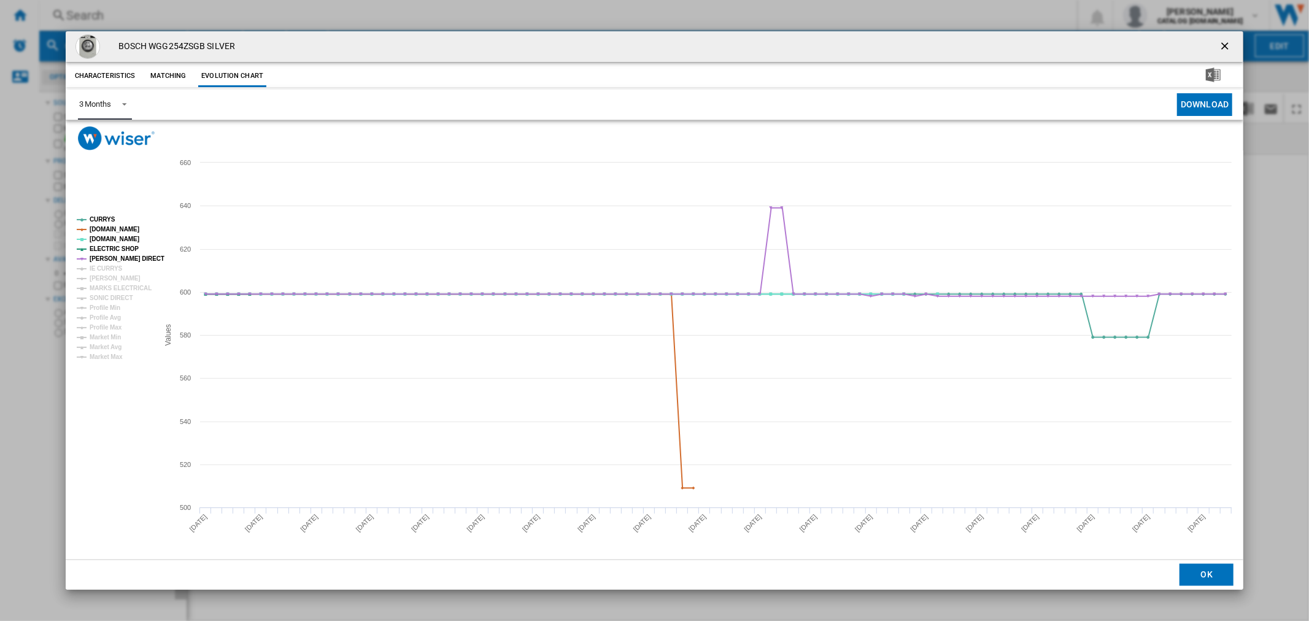
click at [126, 105] on span "Product popup" at bounding box center [120, 103] width 15 height 11
click at [126, 147] on md-option "6 Months" at bounding box center [110, 134] width 83 height 29
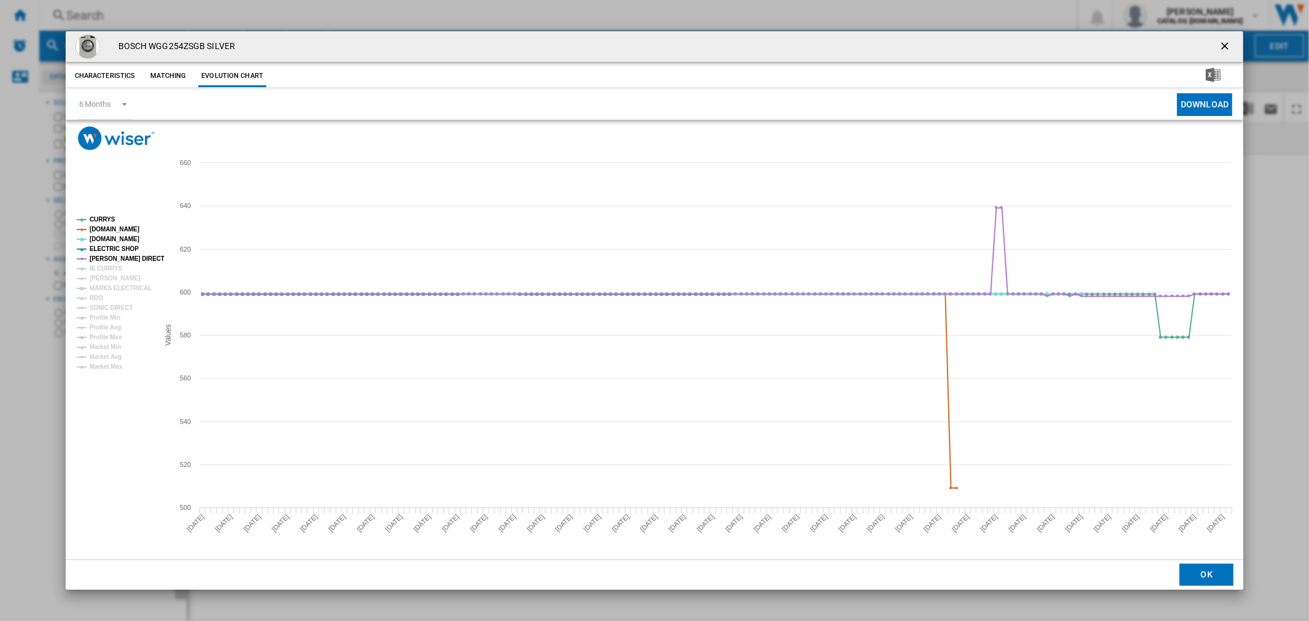
drag, startPoint x: 1224, startPoint y: 42, endPoint x: 1209, endPoint y: 49, distance: 17.0
click at [1047, 42] on ng-md-icon "getI18NText('BUTTONS.CLOSE_DIALOG')" at bounding box center [1225, 47] width 15 height 15
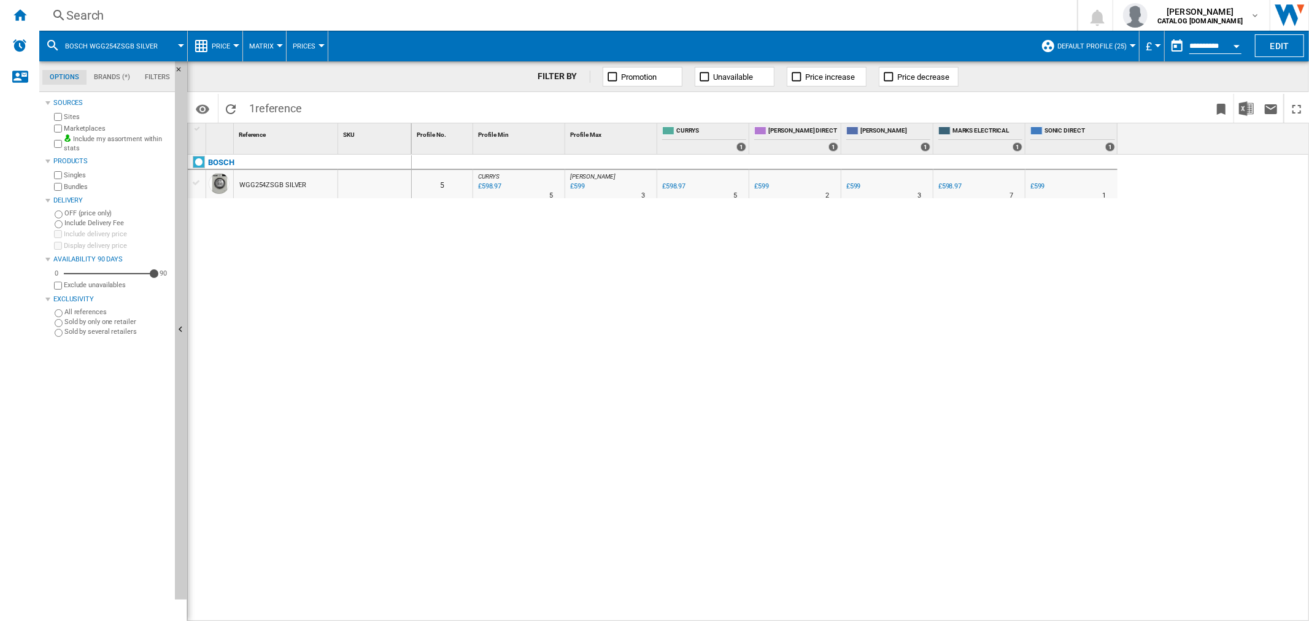
click at [87, 15] on div "Search" at bounding box center [555, 15] width 978 height 17
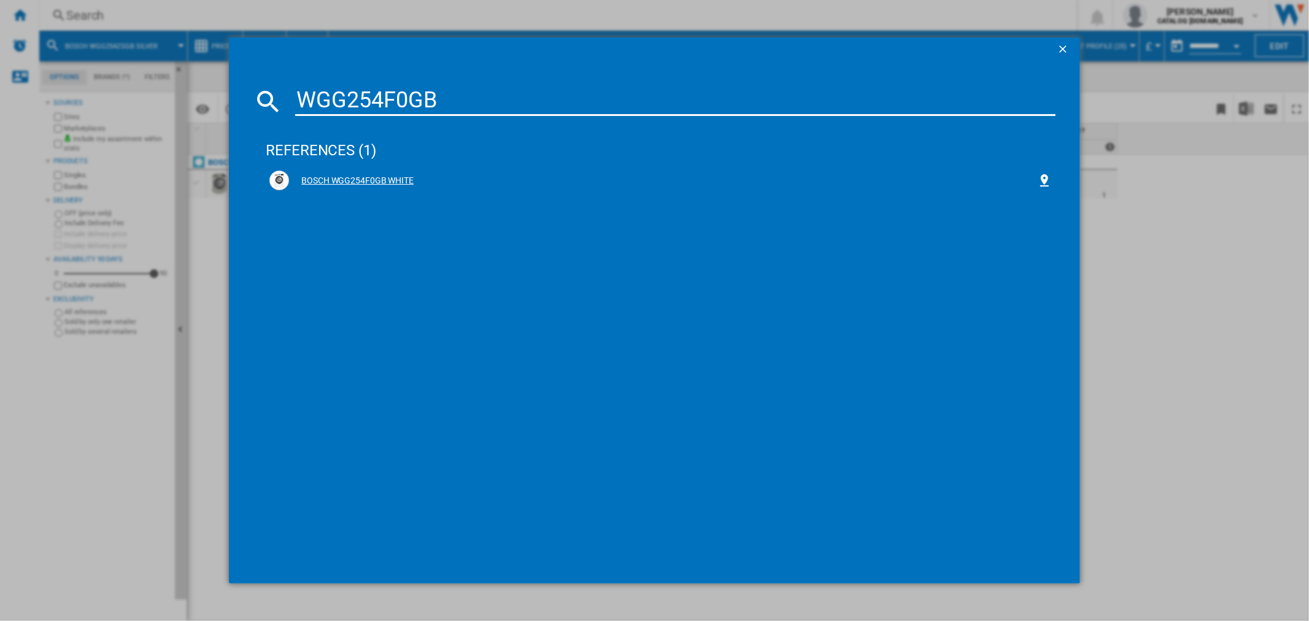
type input "WGG254F0GB"
drag, startPoint x: 407, startPoint y: 175, endPoint x: 352, endPoint y: 174, distance: 54.6
click at [352, 175] on div "BOSCH WGG254F0GB WHITE" at bounding box center [662, 181] width 747 height 12
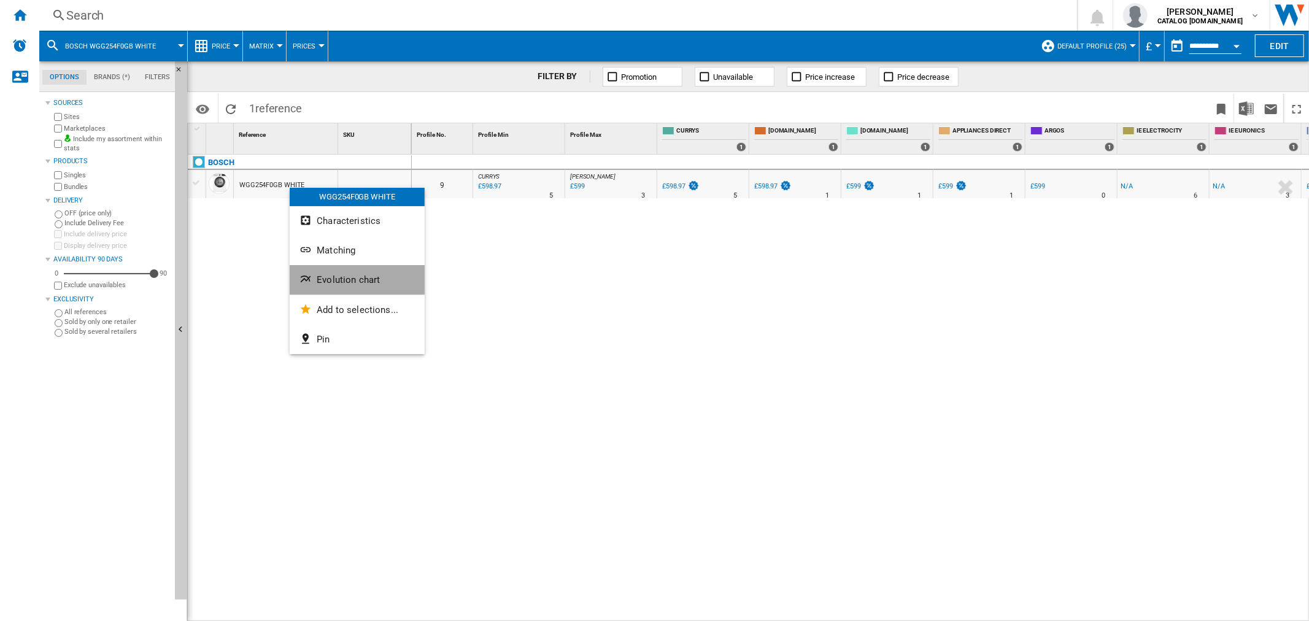
click at [338, 275] on span "Evolution chart" at bounding box center [348, 279] width 63 height 11
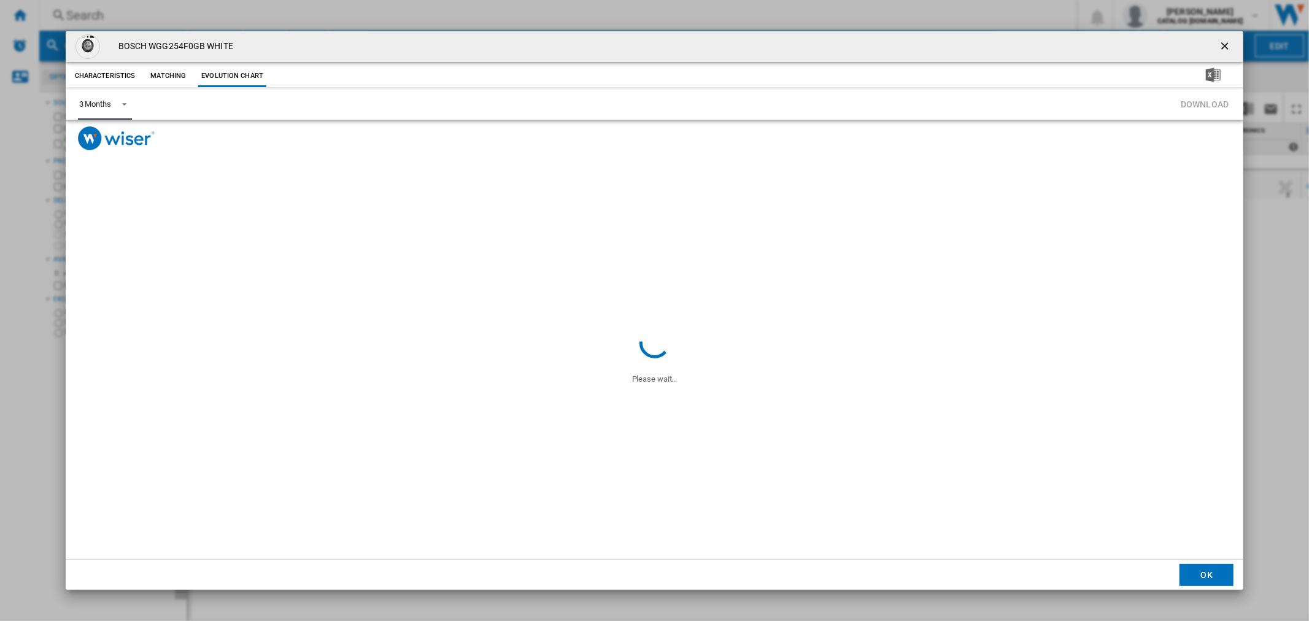
click at [120, 100] on span "Product popup" at bounding box center [120, 103] width 15 height 11
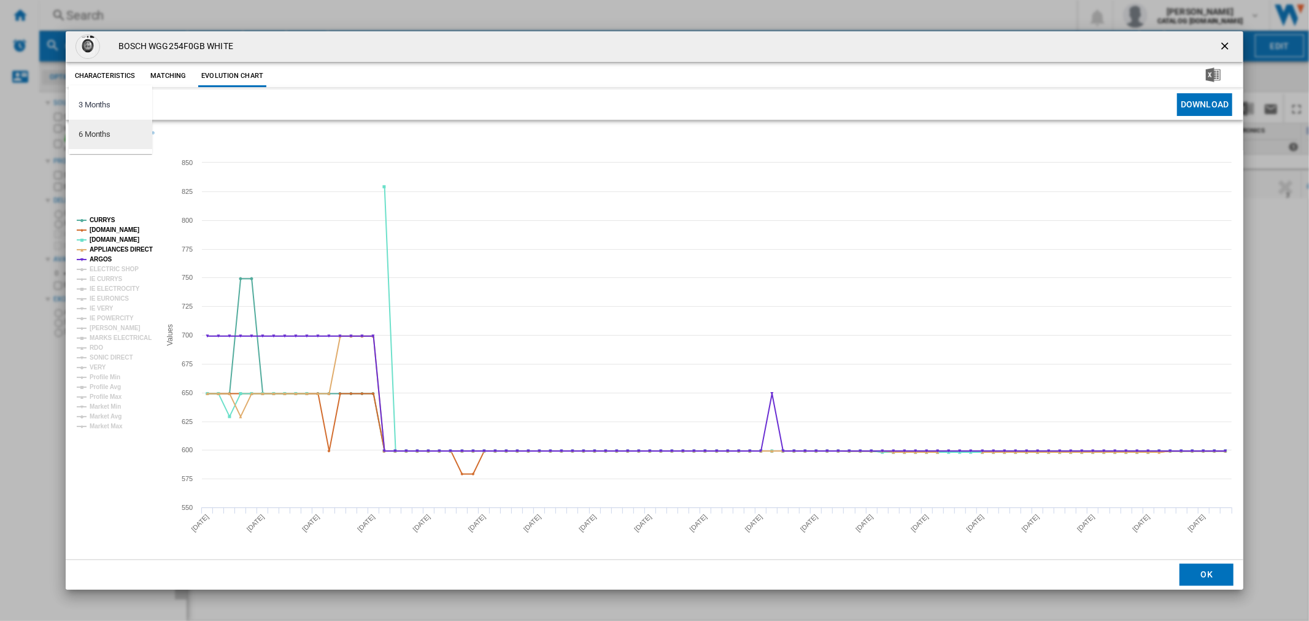
click at [140, 133] on md-option "6 Months" at bounding box center [110, 134] width 83 height 29
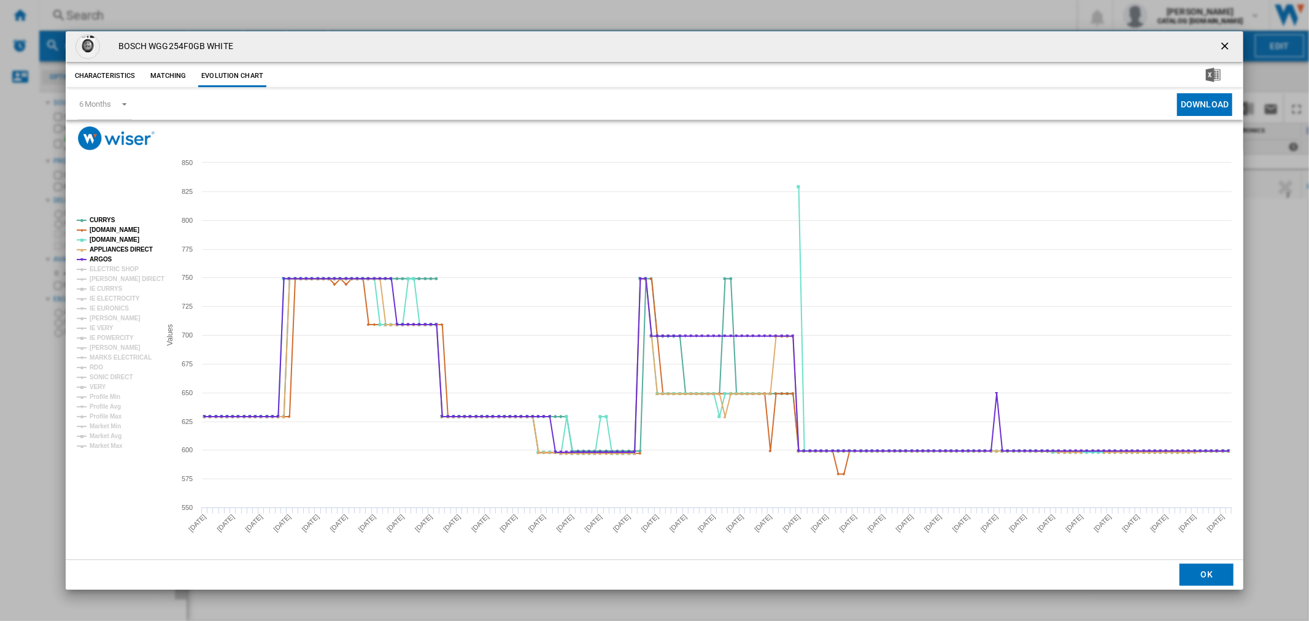
drag, startPoint x: 1229, startPoint y: 39, endPoint x: 1216, endPoint y: 37, distance: 13.0
click at [1047, 40] on ng-md-icon "getI18NText('BUTTONS.CLOSE_DIALOG')" at bounding box center [1225, 47] width 15 height 15
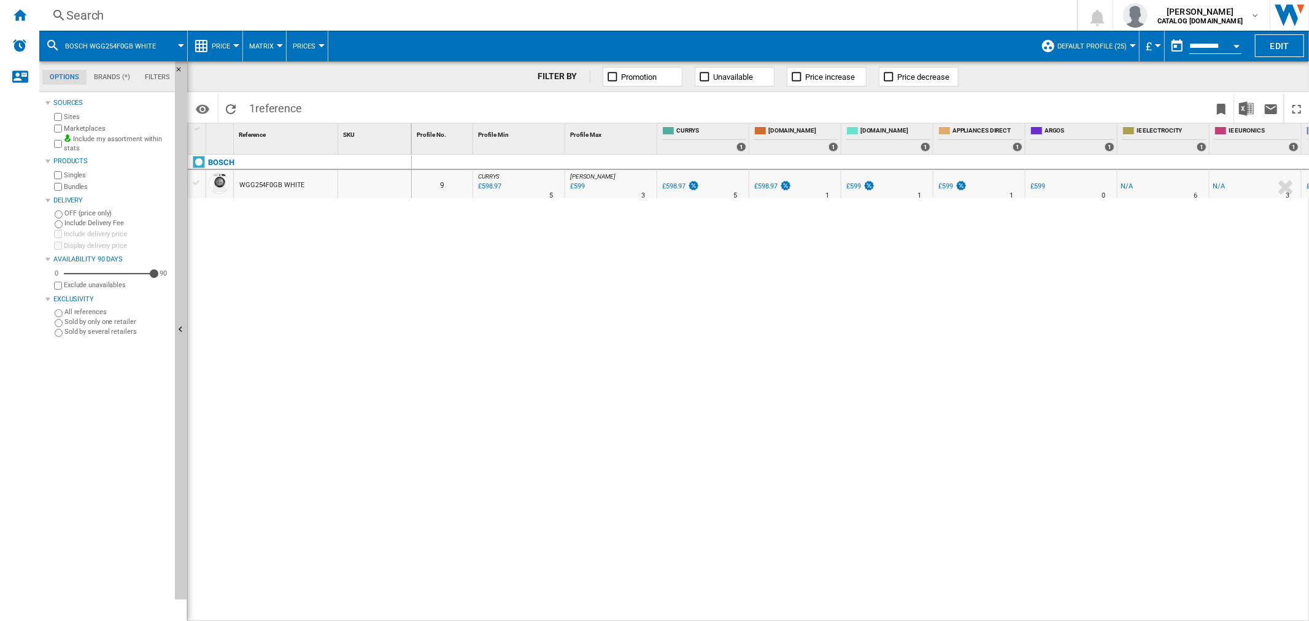
click at [71, 13] on div "Search" at bounding box center [555, 15] width 978 height 17
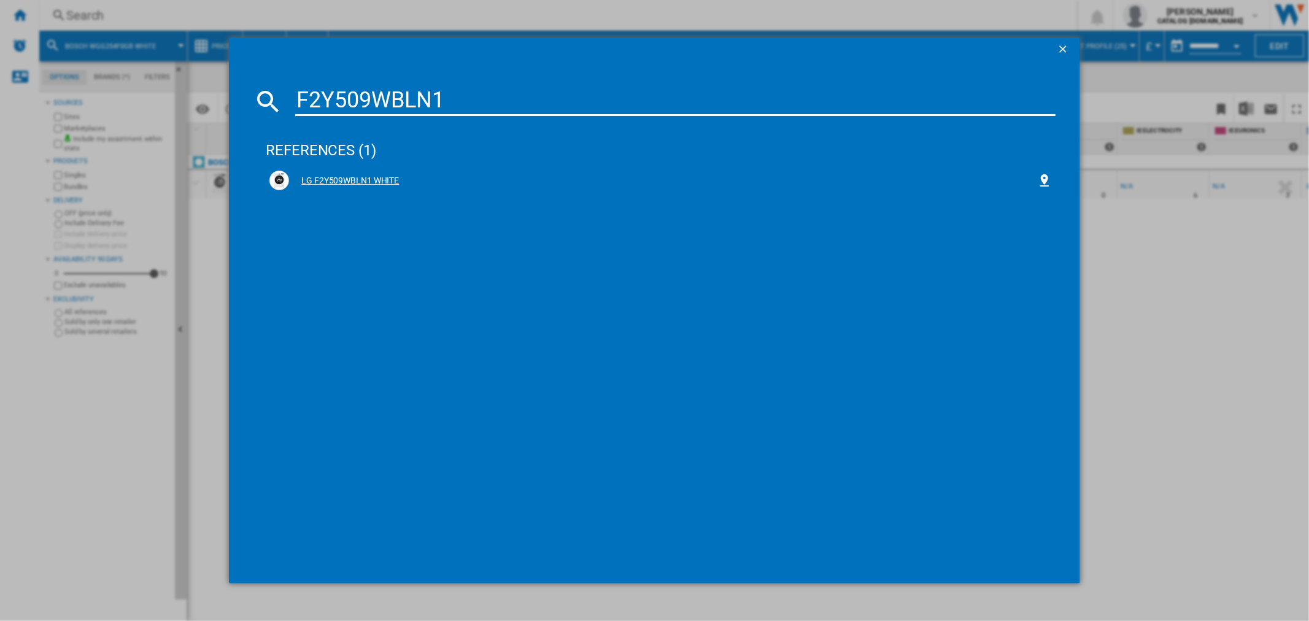
type input "F2Y509WBLN1"
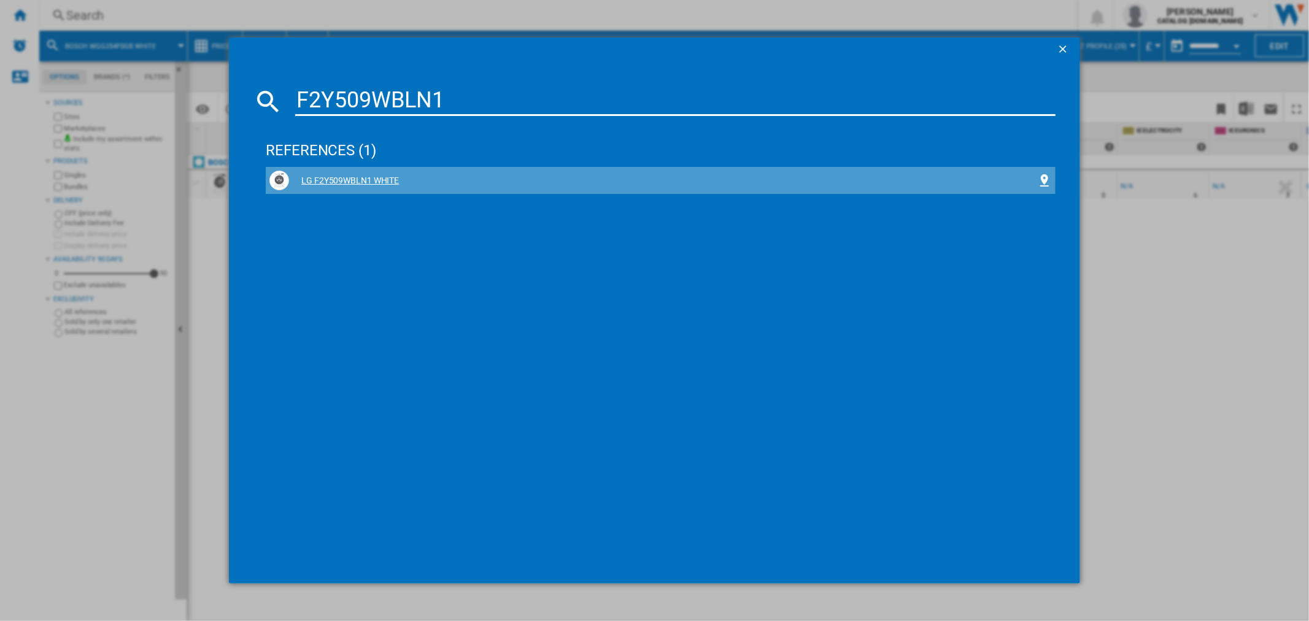
click at [344, 177] on div "LG F2Y509WBLN1 WHITE" at bounding box center [662, 181] width 747 height 12
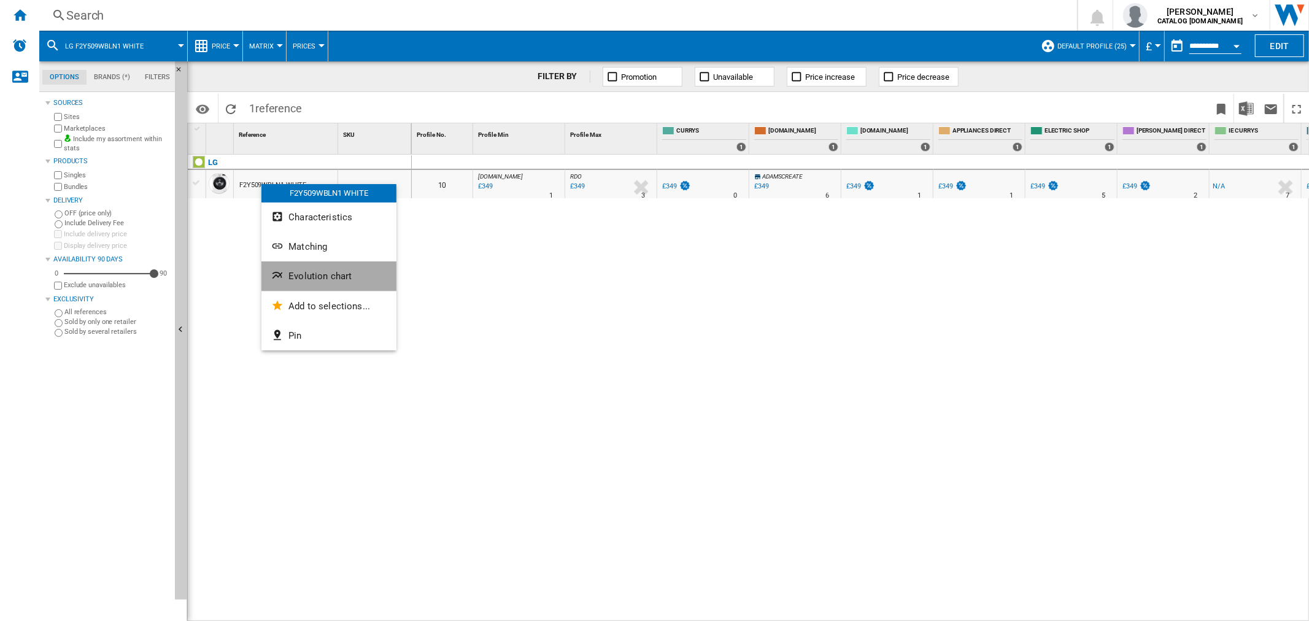
click at [331, 274] on span "Evolution chart" at bounding box center [319, 276] width 63 height 11
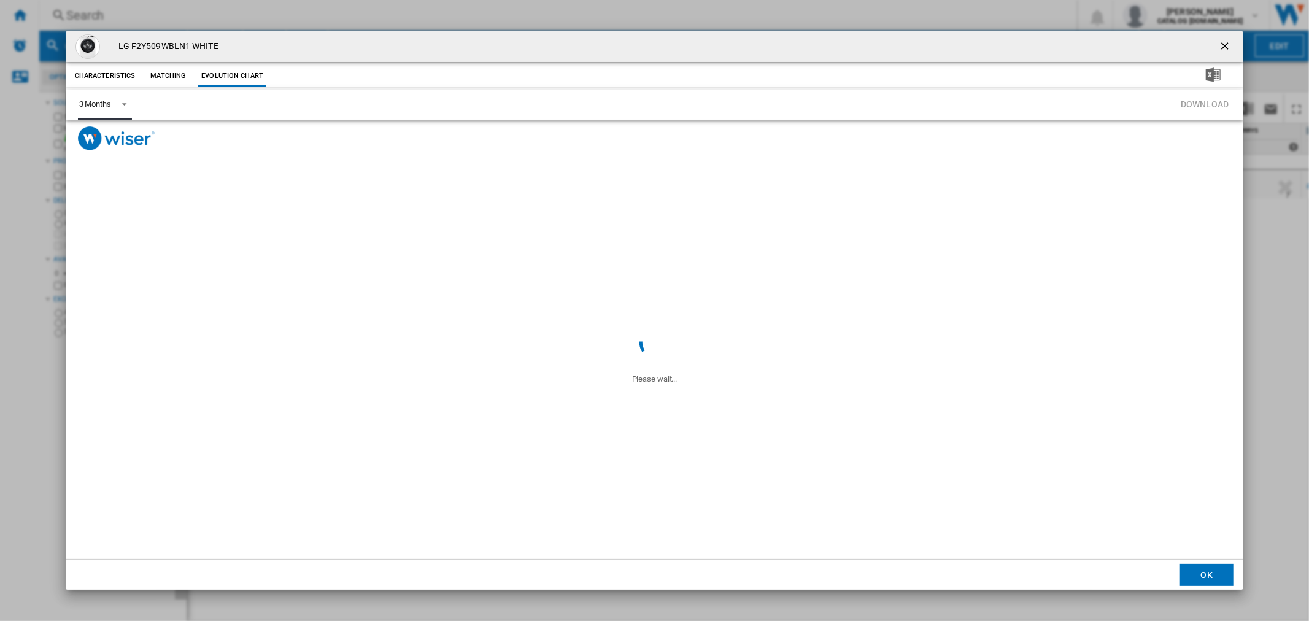
click at [108, 100] on div "3 Months" at bounding box center [95, 103] width 32 height 9
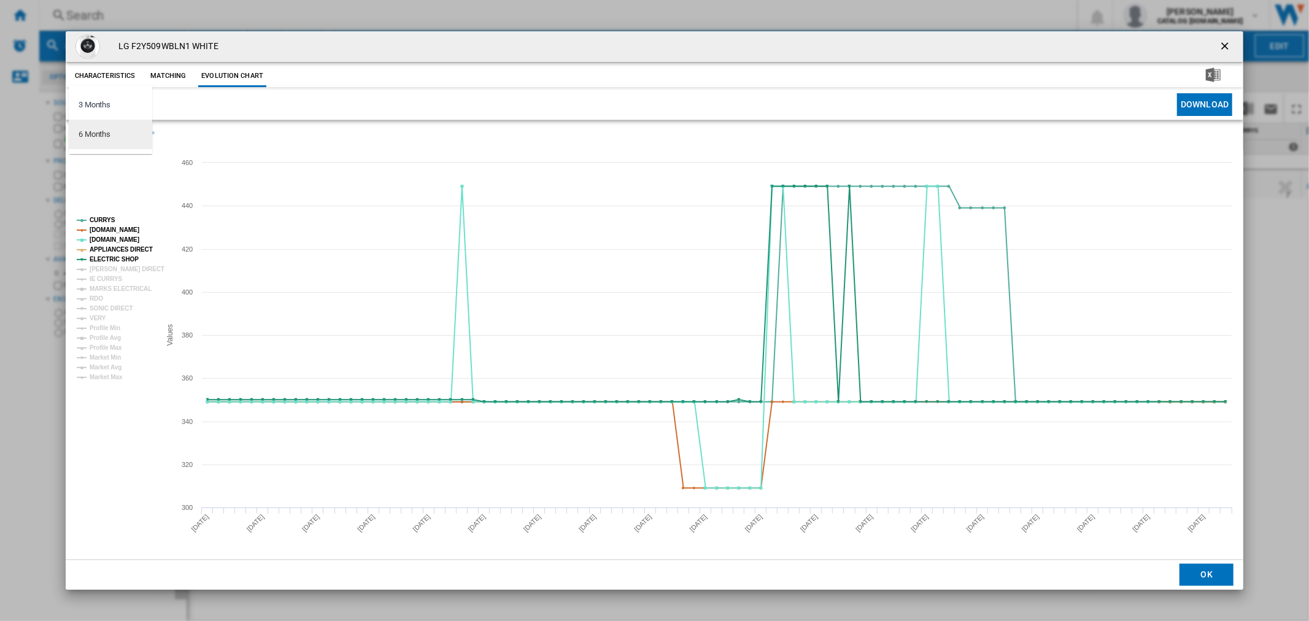
click at [132, 136] on md-option "6 Months" at bounding box center [110, 134] width 83 height 29
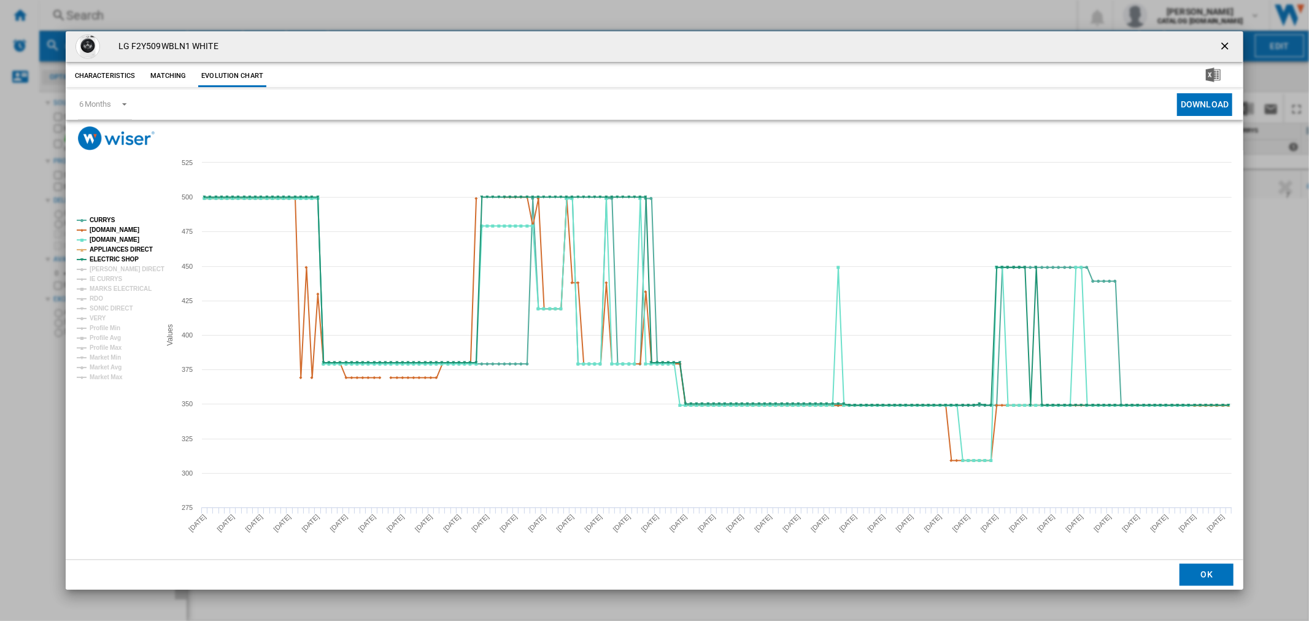
click at [1047, 49] on ng-md-icon "getI18NText('BUTTONS.CLOSE_DIALOG')" at bounding box center [1225, 47] width 15 height 15
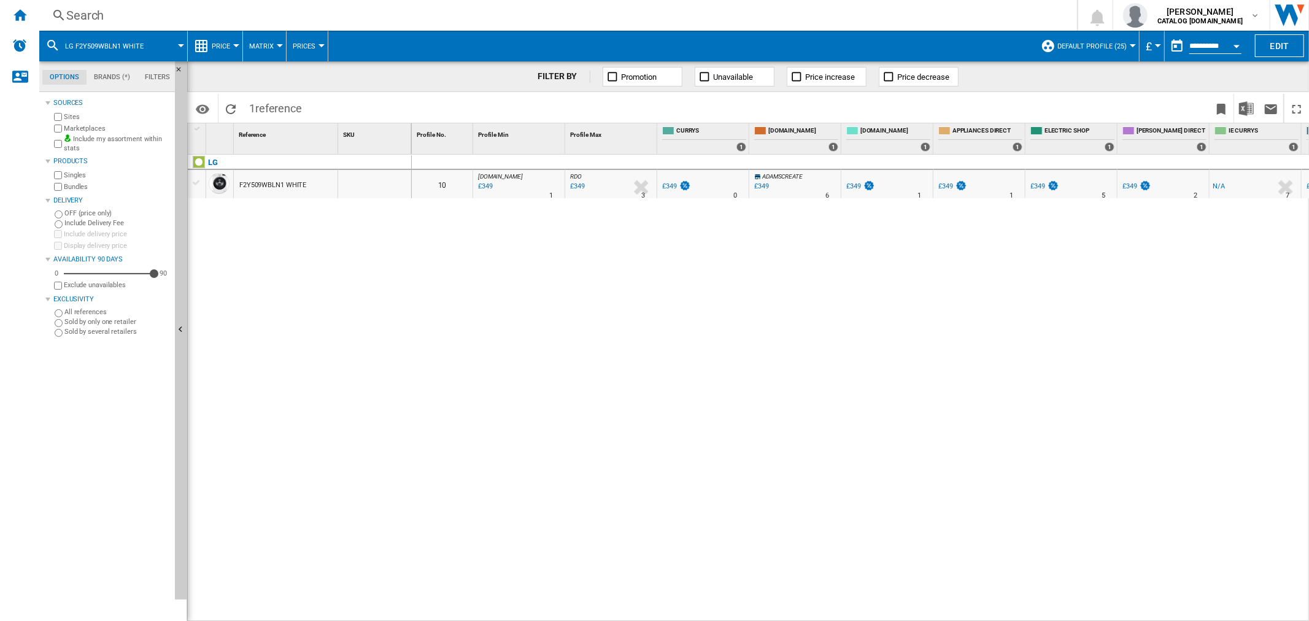
click at [96, 22] on div "Search" at bounding box center [555, 15] width 978 height 17
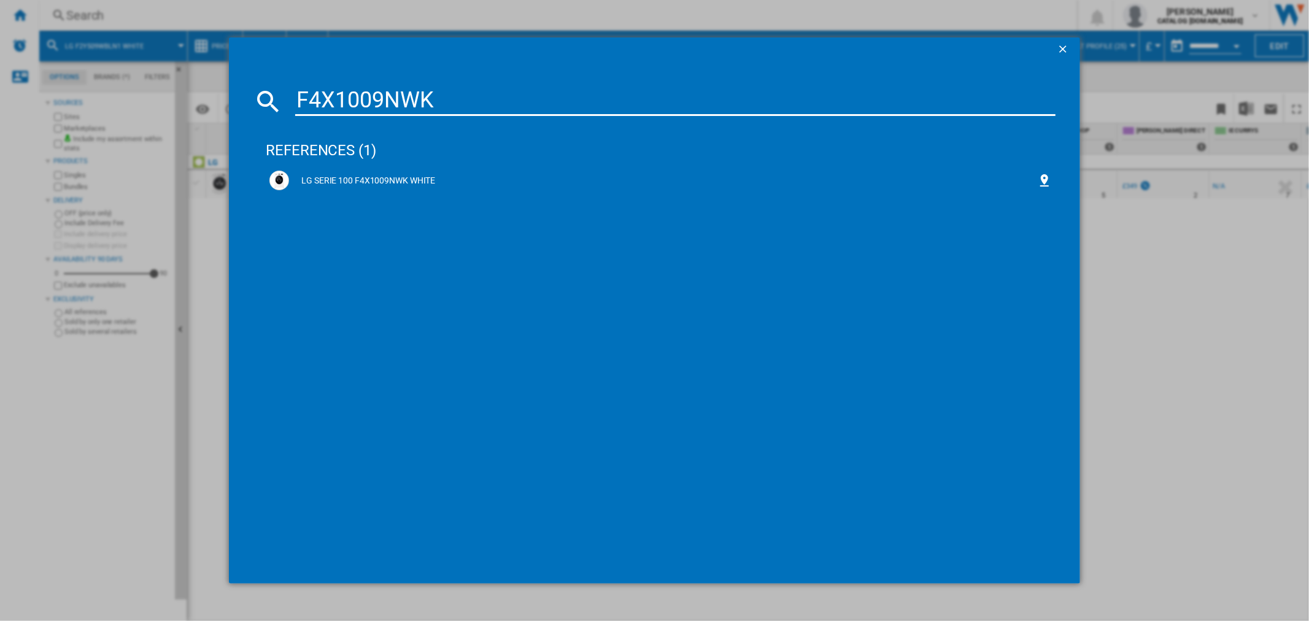
type input "F4X1009NWK"
